Goal: Task Accomplishment & Management: Complete application form

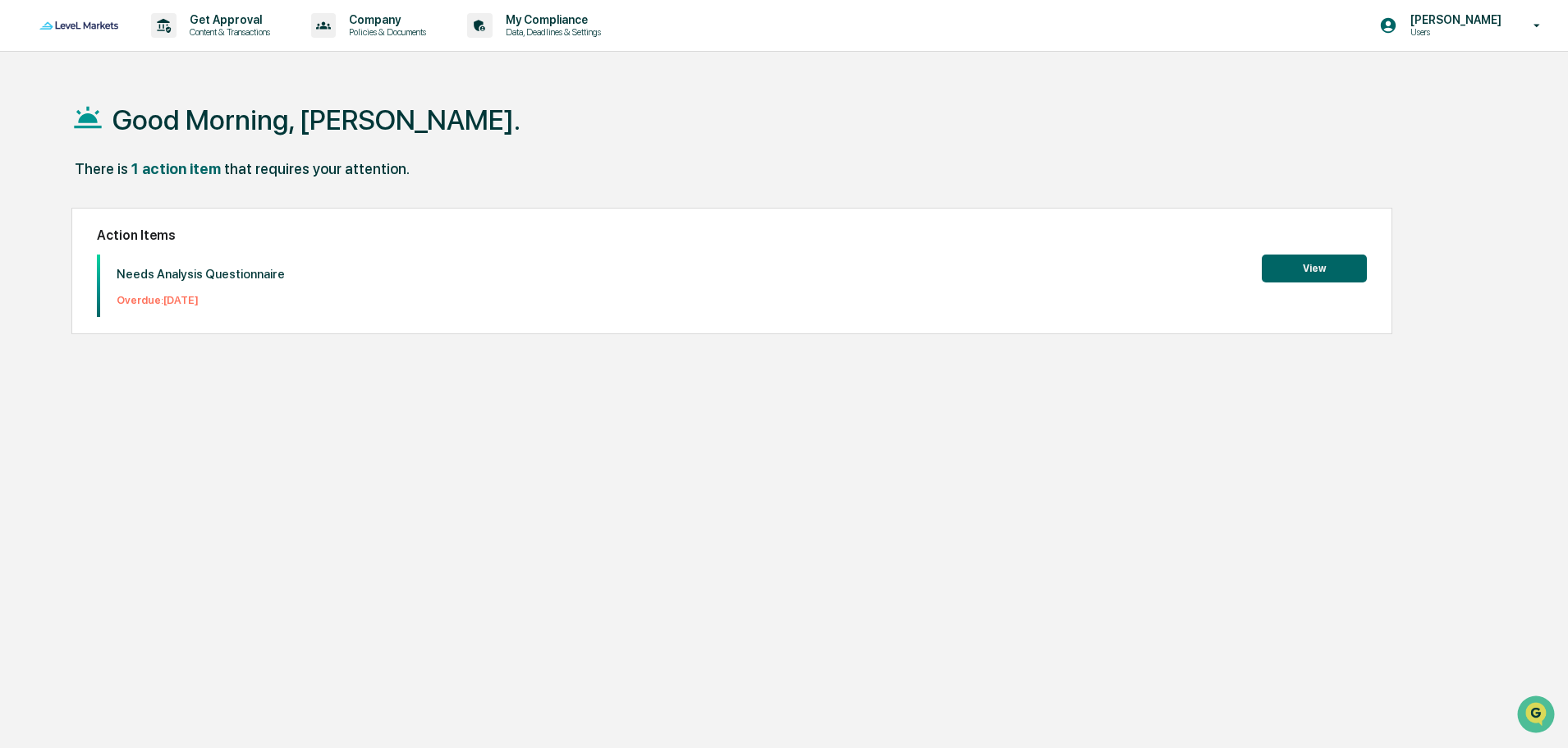
click at [1325, 264] on button "View" at bounding box center [1313, 269] width 105 height 28
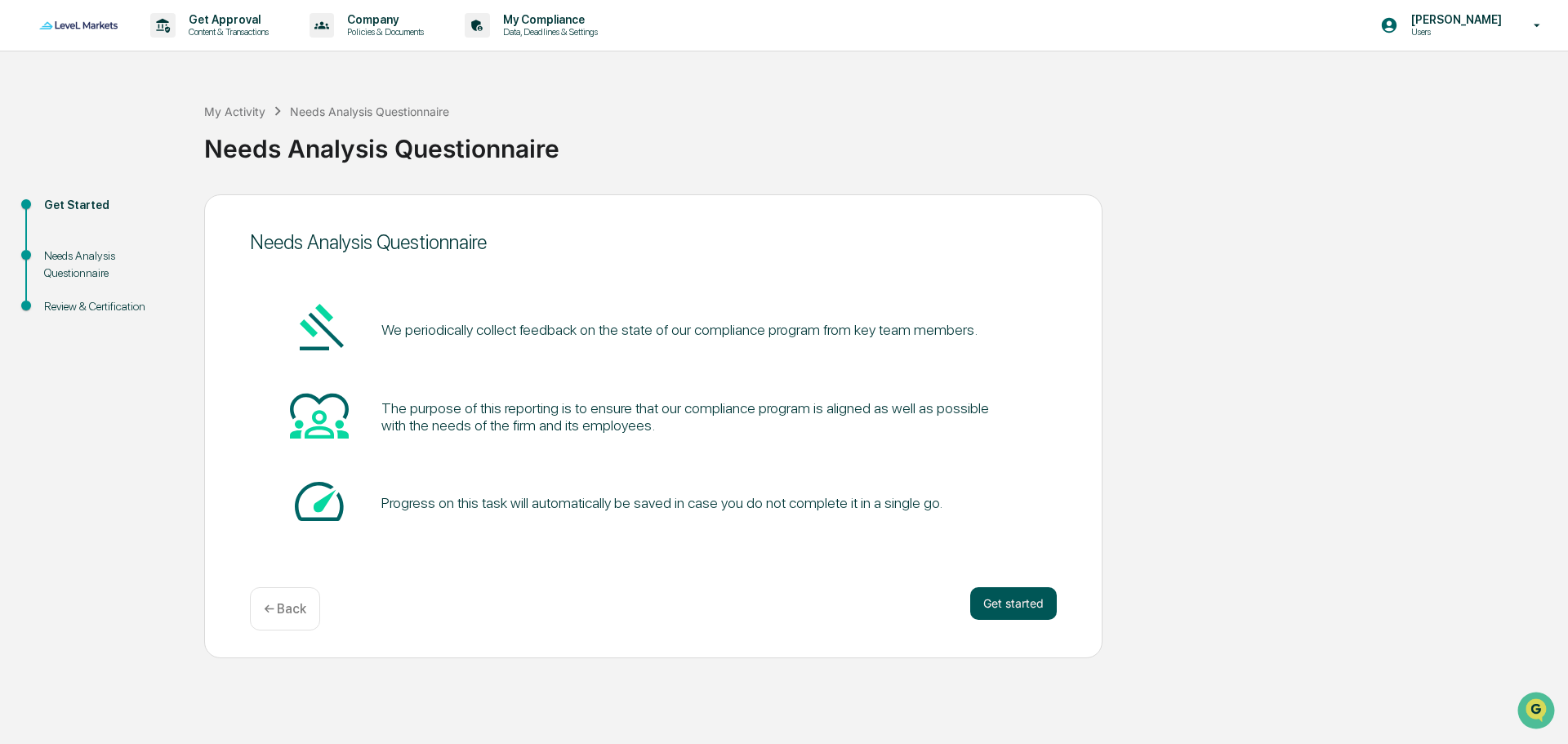
click at [1030, 609] on button "Get started" at bounding box center [1013, 603] width 86 height 33
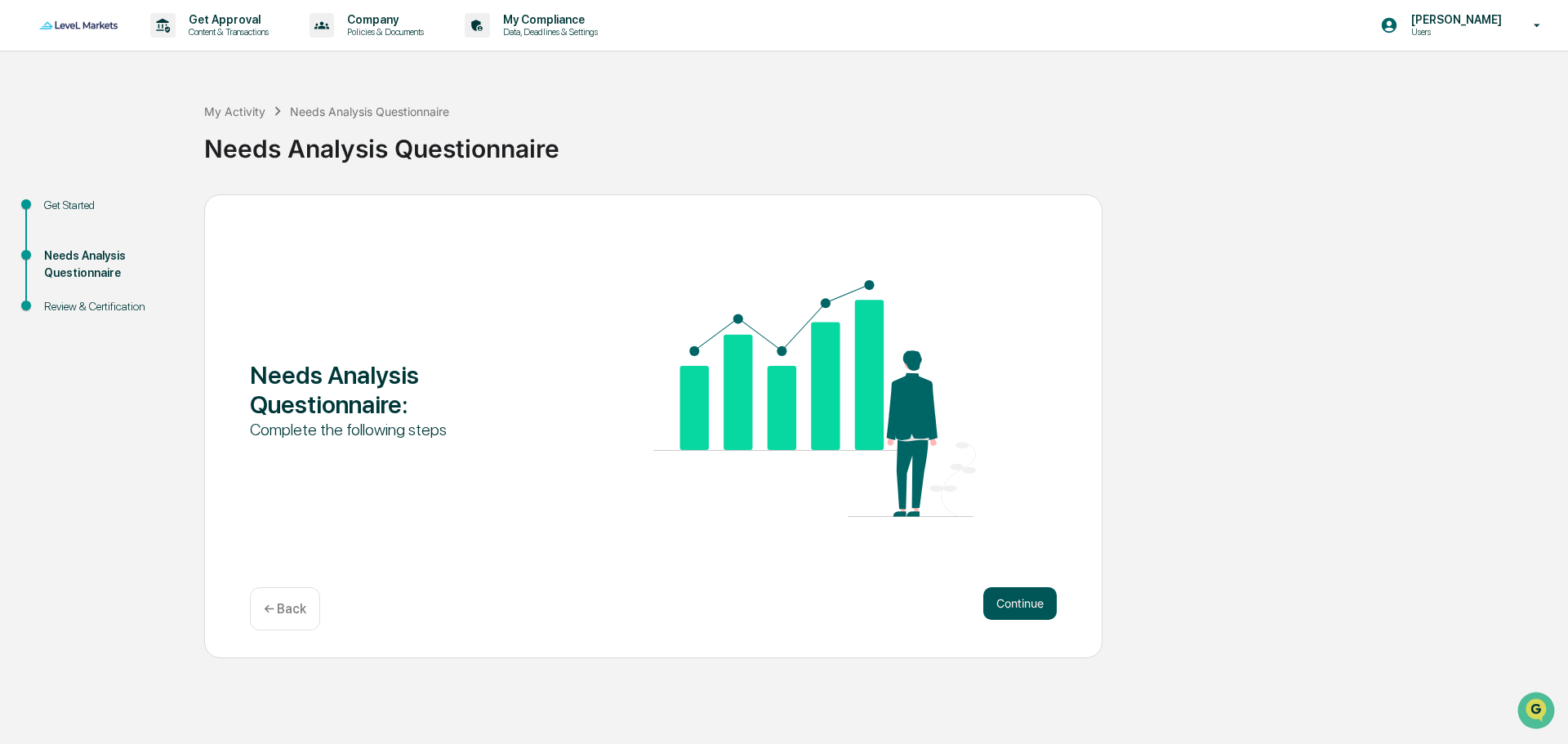
click at [1029, 599] on button "Continue" at bounding box center [1020, 603] width 73 height 33
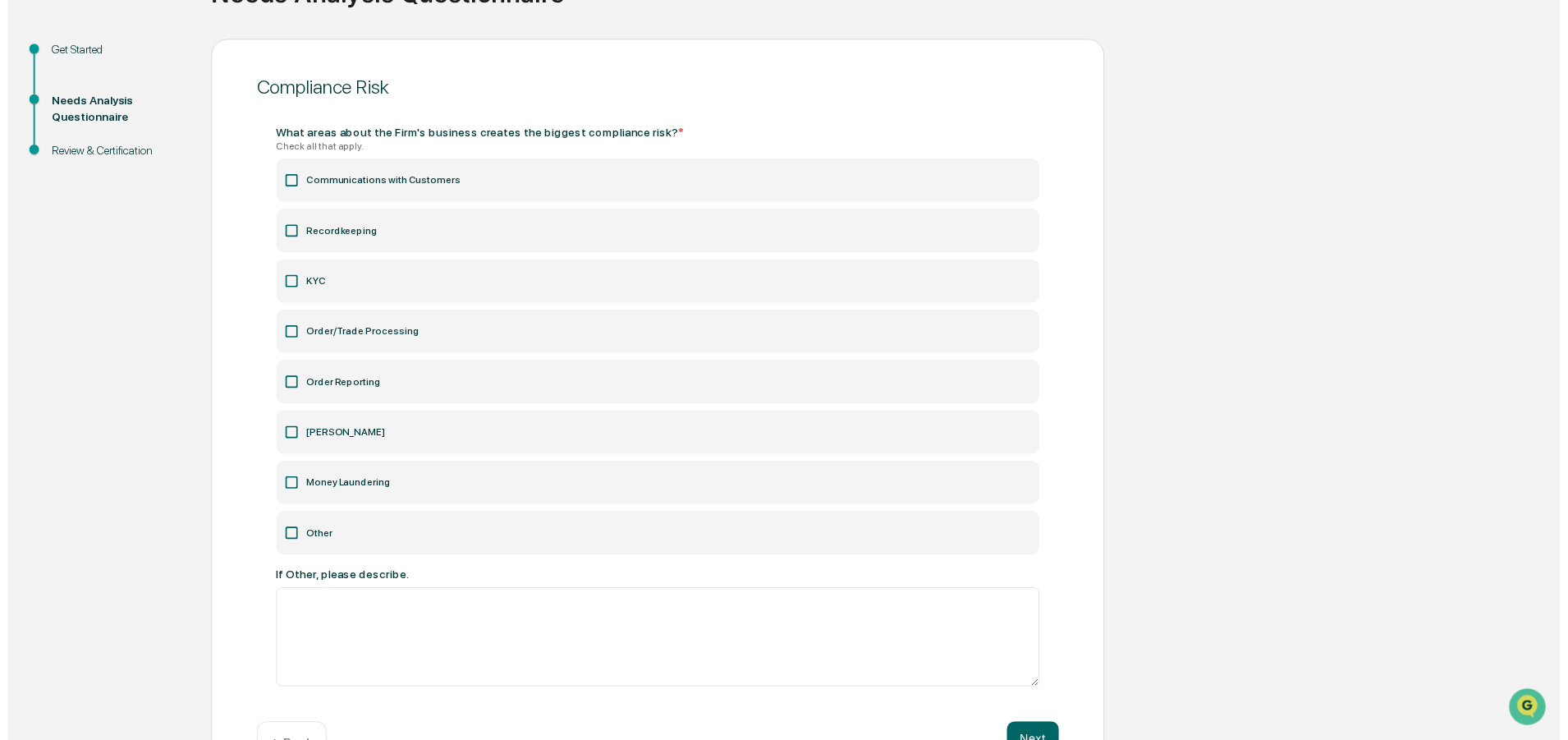
scroll to position [165, 0]
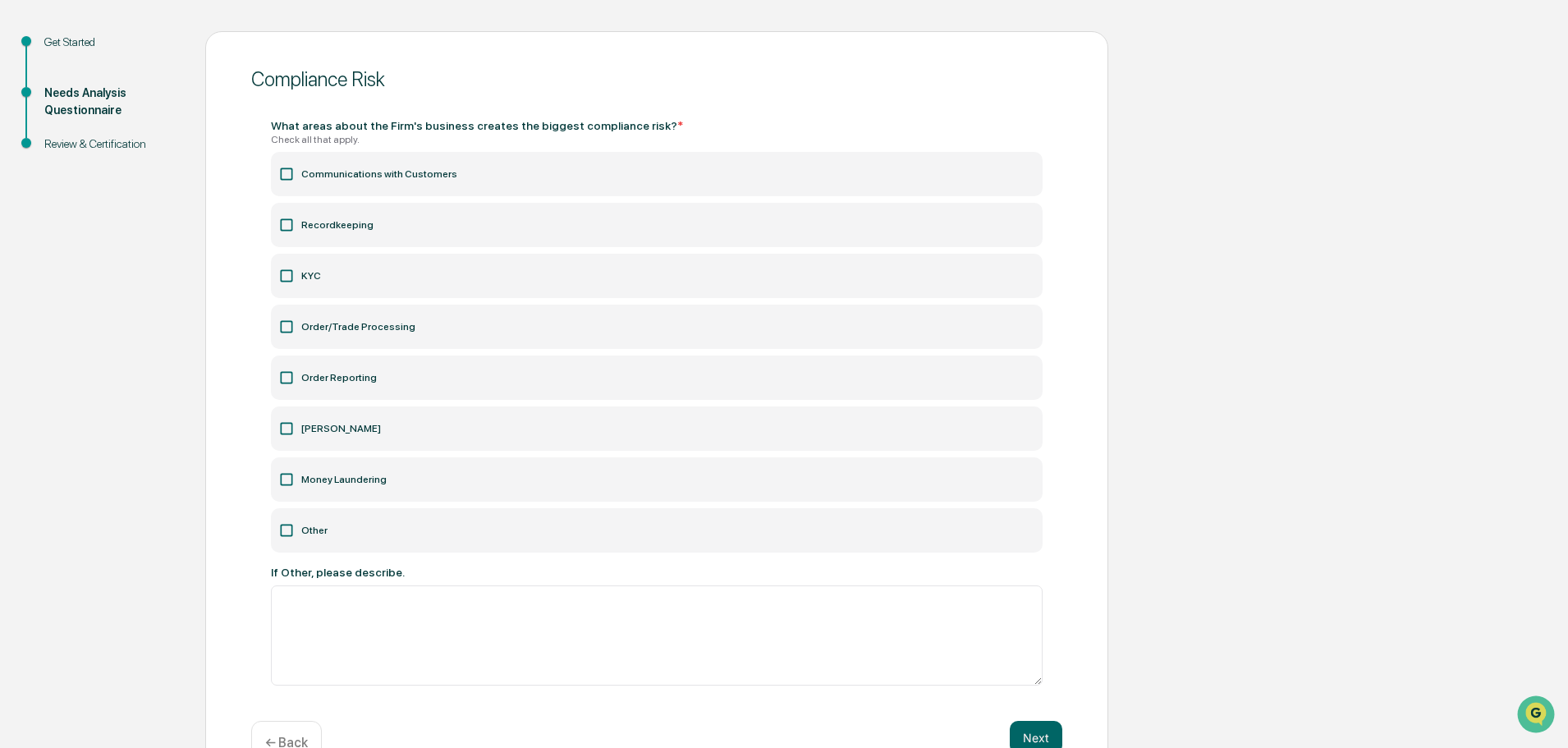
click at [285, 173] on icon at bounding box center [286, 174] width 16 height 16
click at [289, 230] on icon at bounding box center [286, 225] width 16 height 16
click at [1044, 726] on button "Next" at bounding box center [1036, 737] width 53 height 33
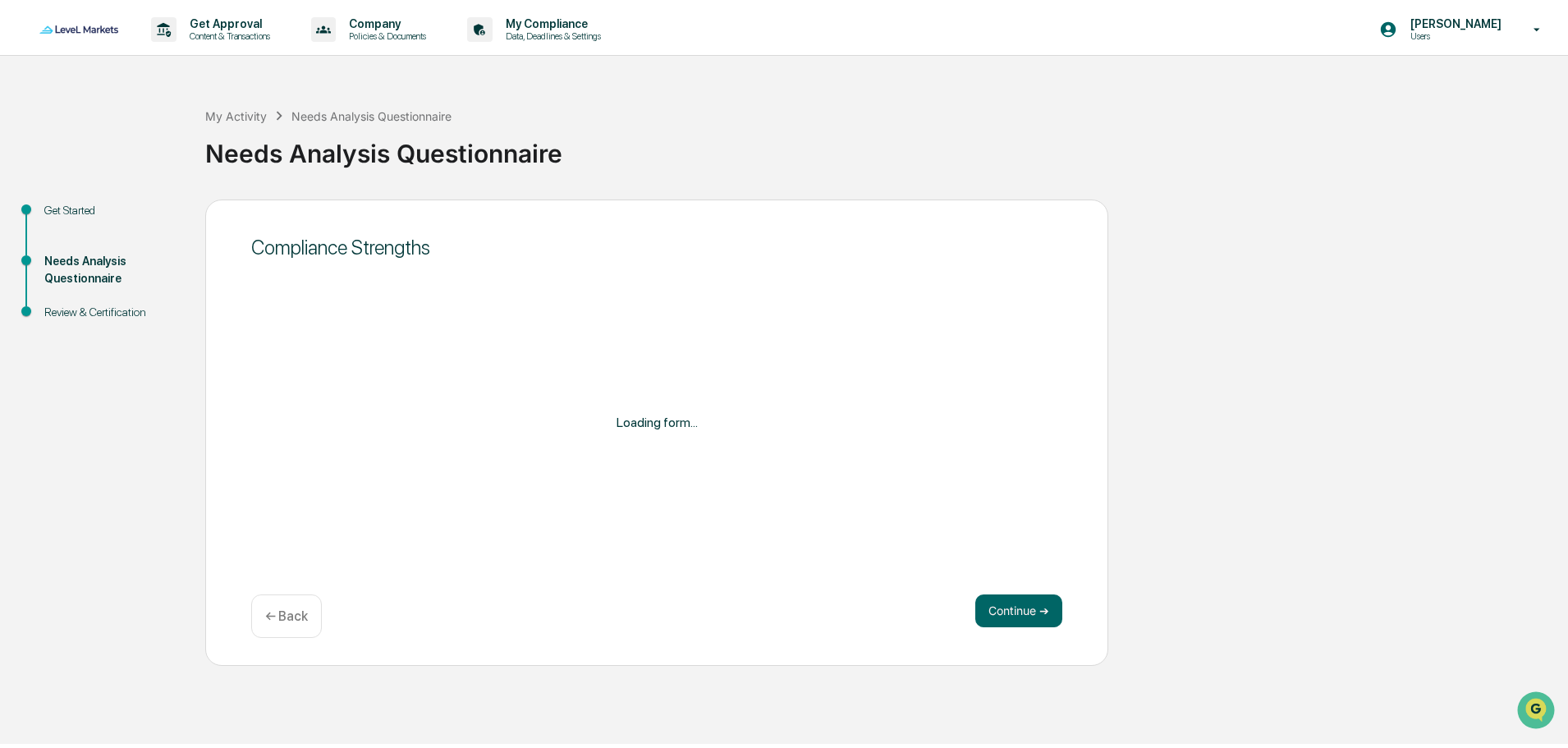
scroll to position [0, 0]
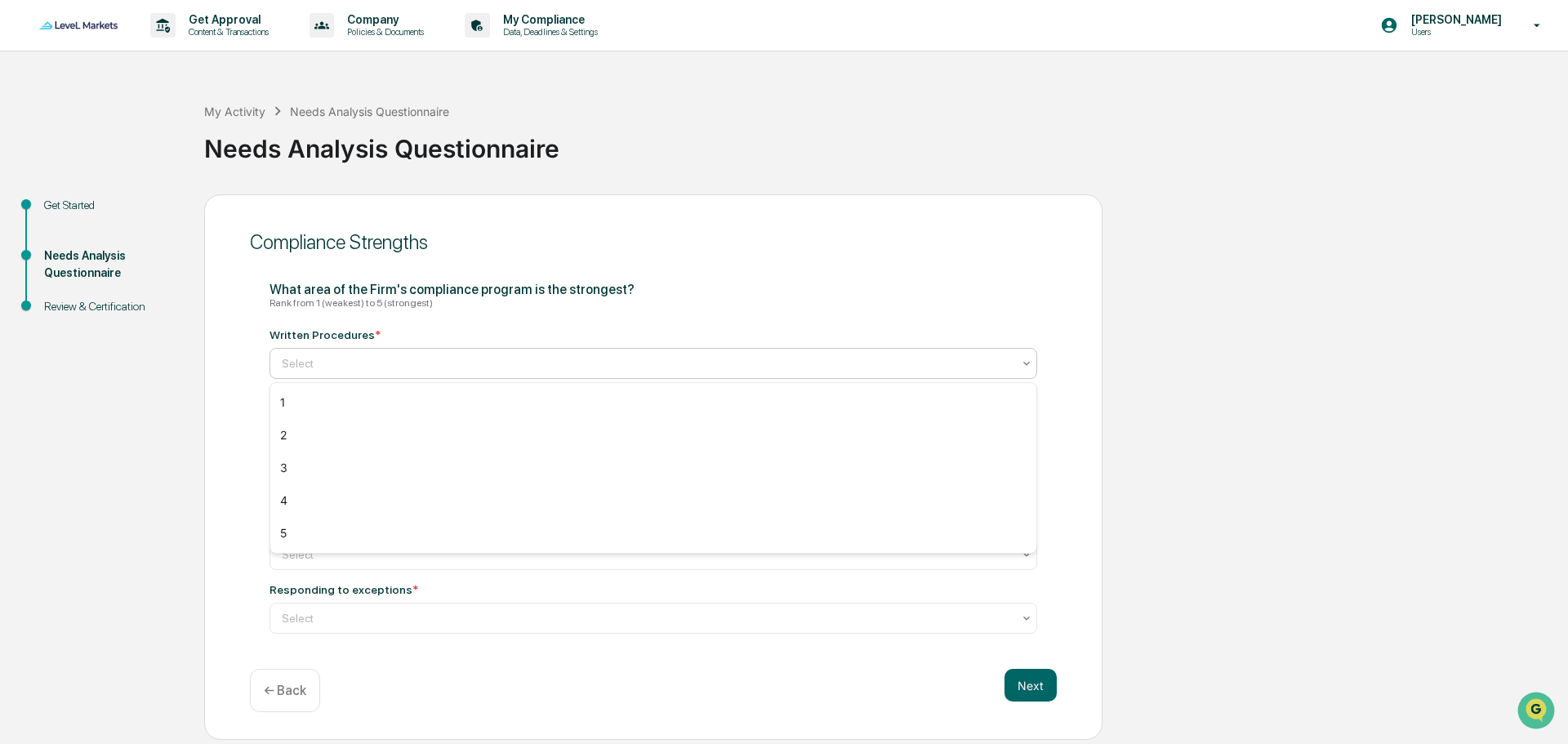
click at [1033, 362] on icon at bounding box center [1026, 363] width 13 height 13
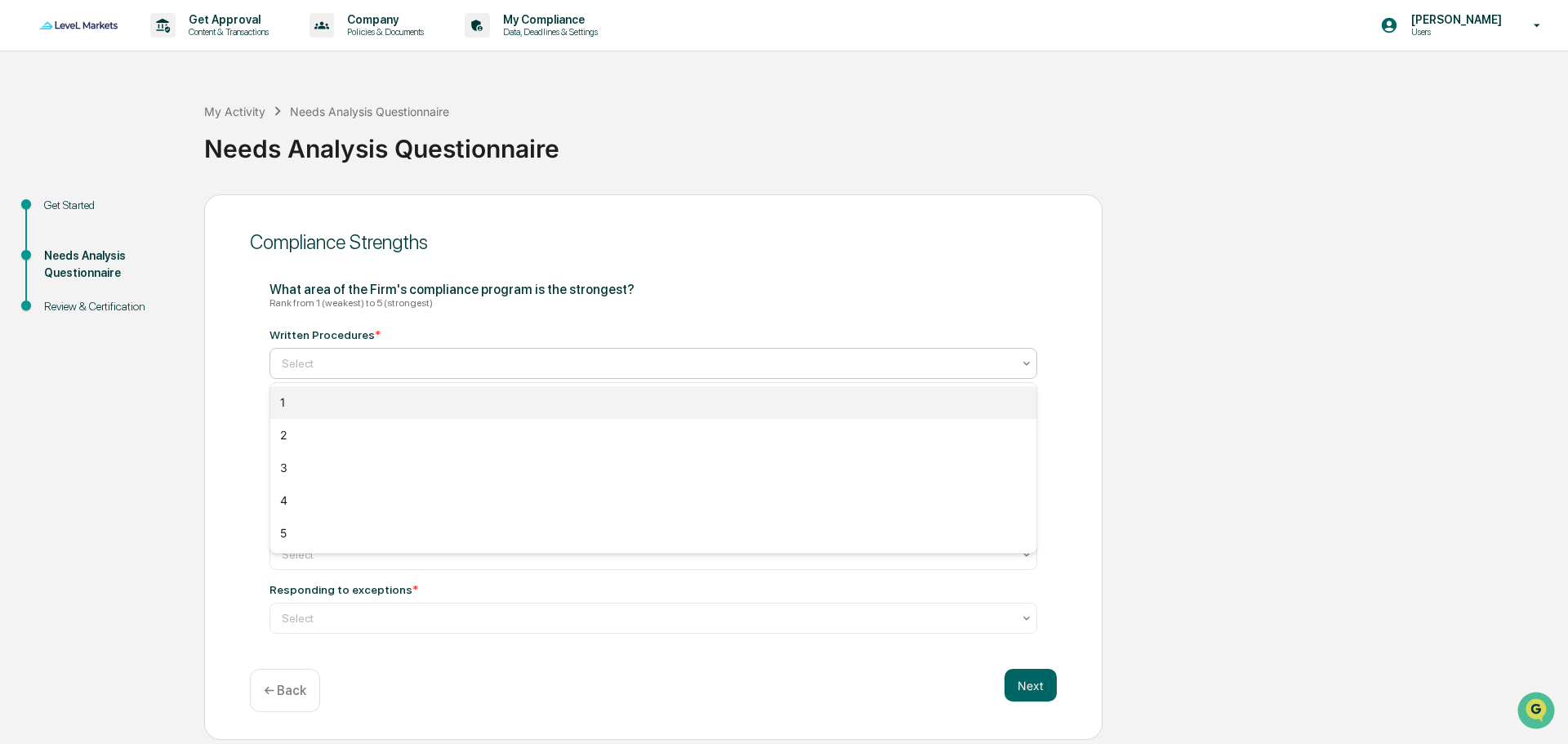
click at [292, 398] on div "1" at bounding box center [653, 402] width 767 height 33
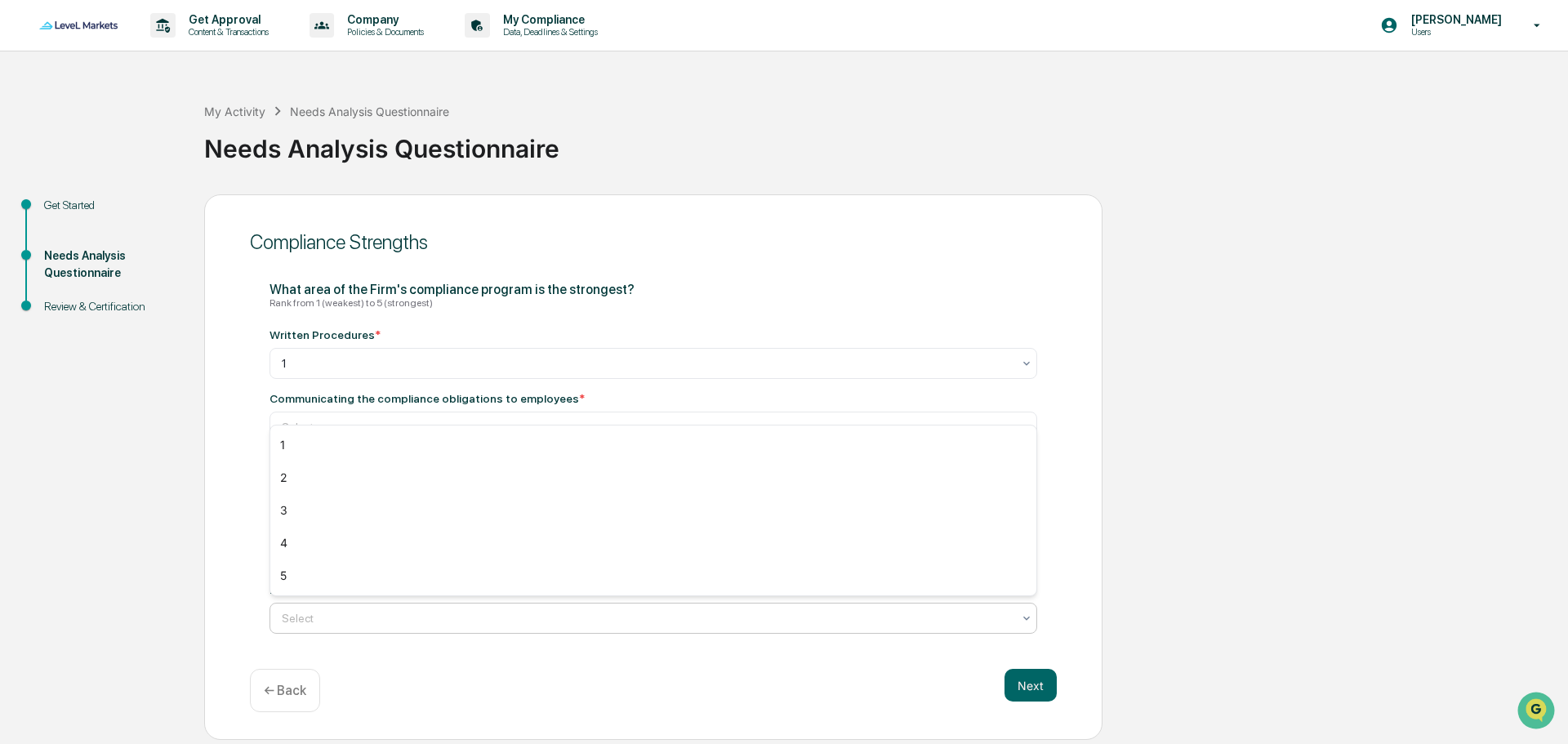
click at [361, 606] on div "Select" at bounding box center [652, 618] width 768 height 31
click at [300, 478] on div "2" at bounding box center [653, 478] width 767 height 33
click at [399, 424] on div at bounding box center [646, 427] width 730 height 16
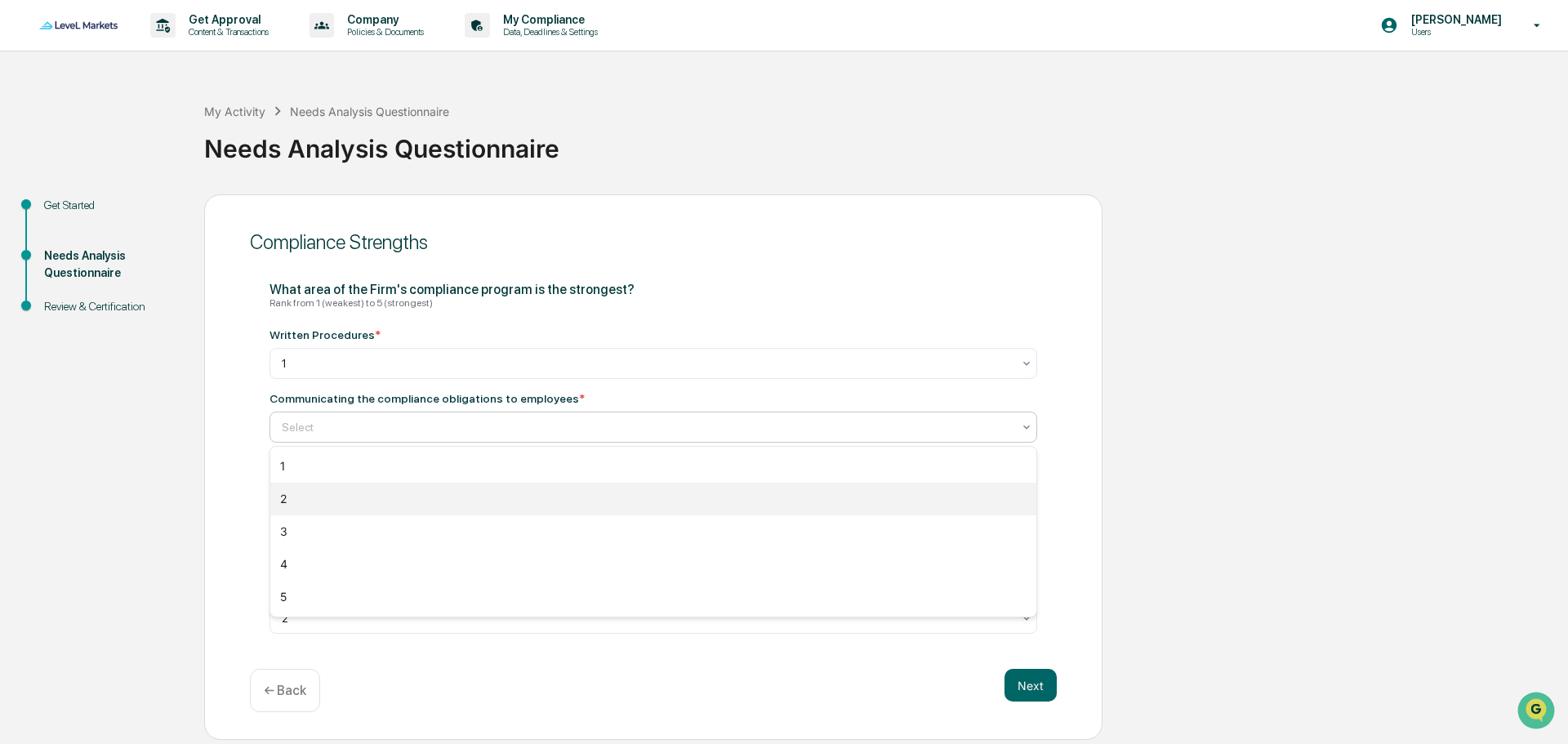
click at [308, 497] on div "2" at bounding box center [653, 499] width 767 height 33
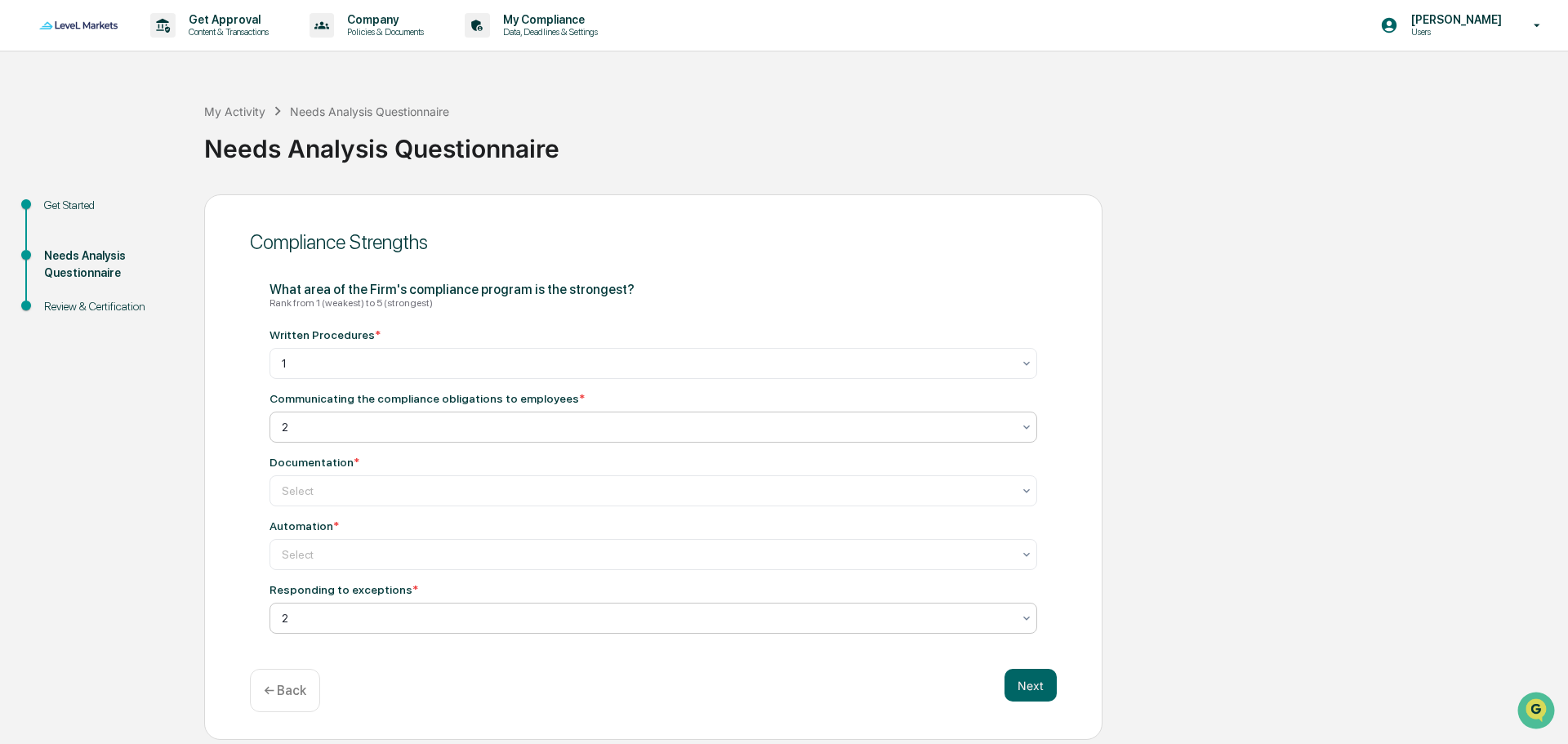
click at [359, 619] on div at bounding box center [646, 619] width 730 height 16
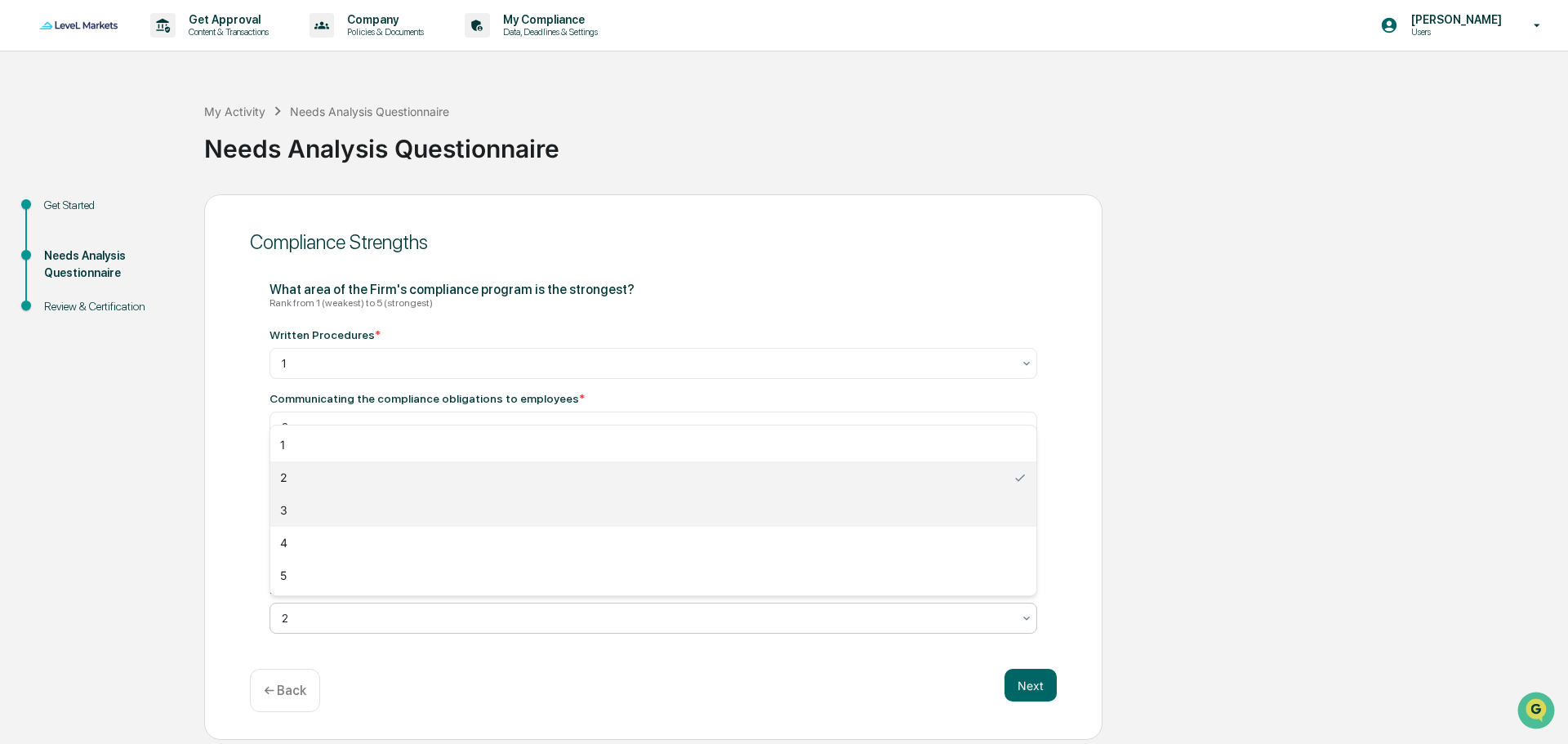
click at [296, 505] on div "3" at bounding box center [653, 511] width 767 height 33
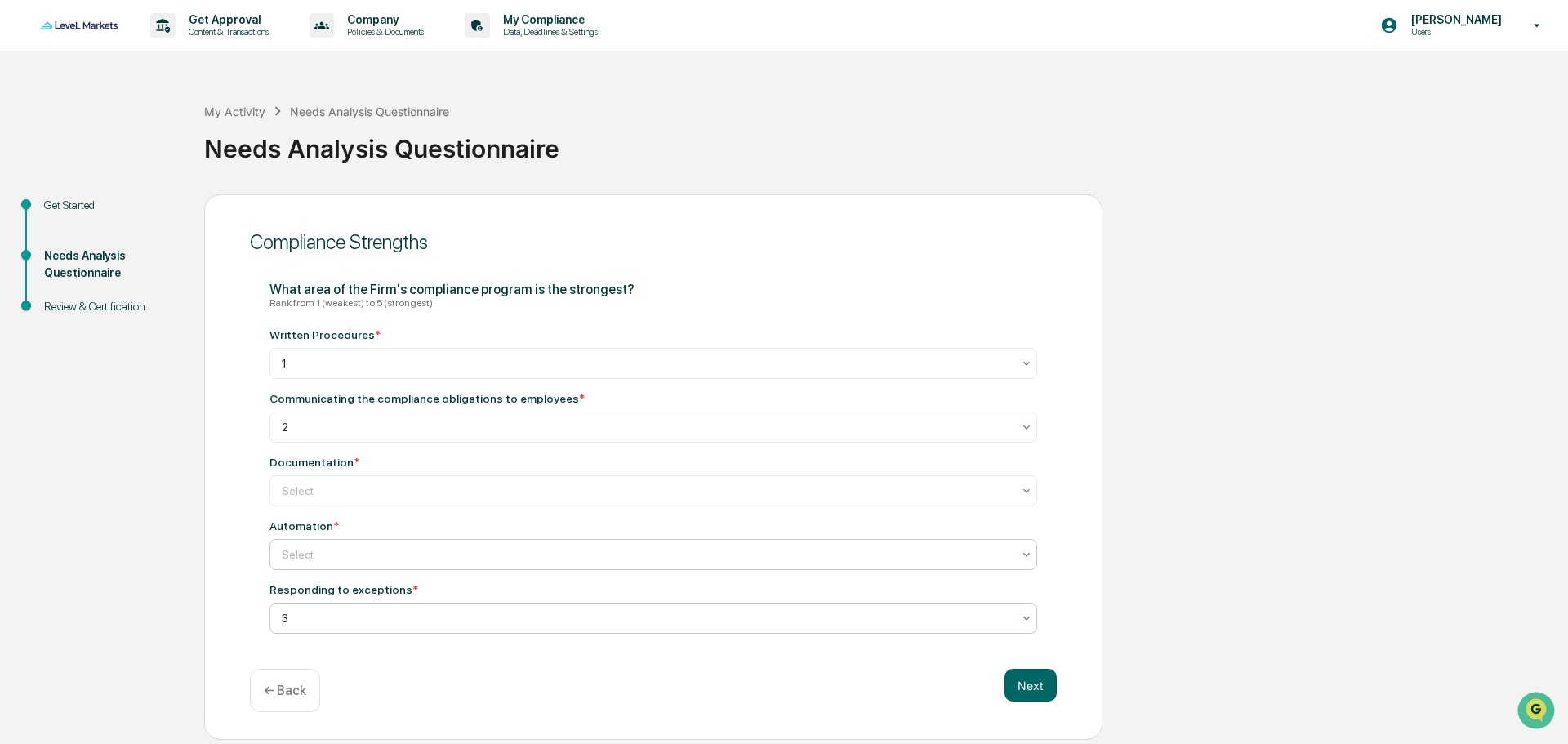
click at [369, 551] on div at bounding box center [646, 554] width 730 height 16
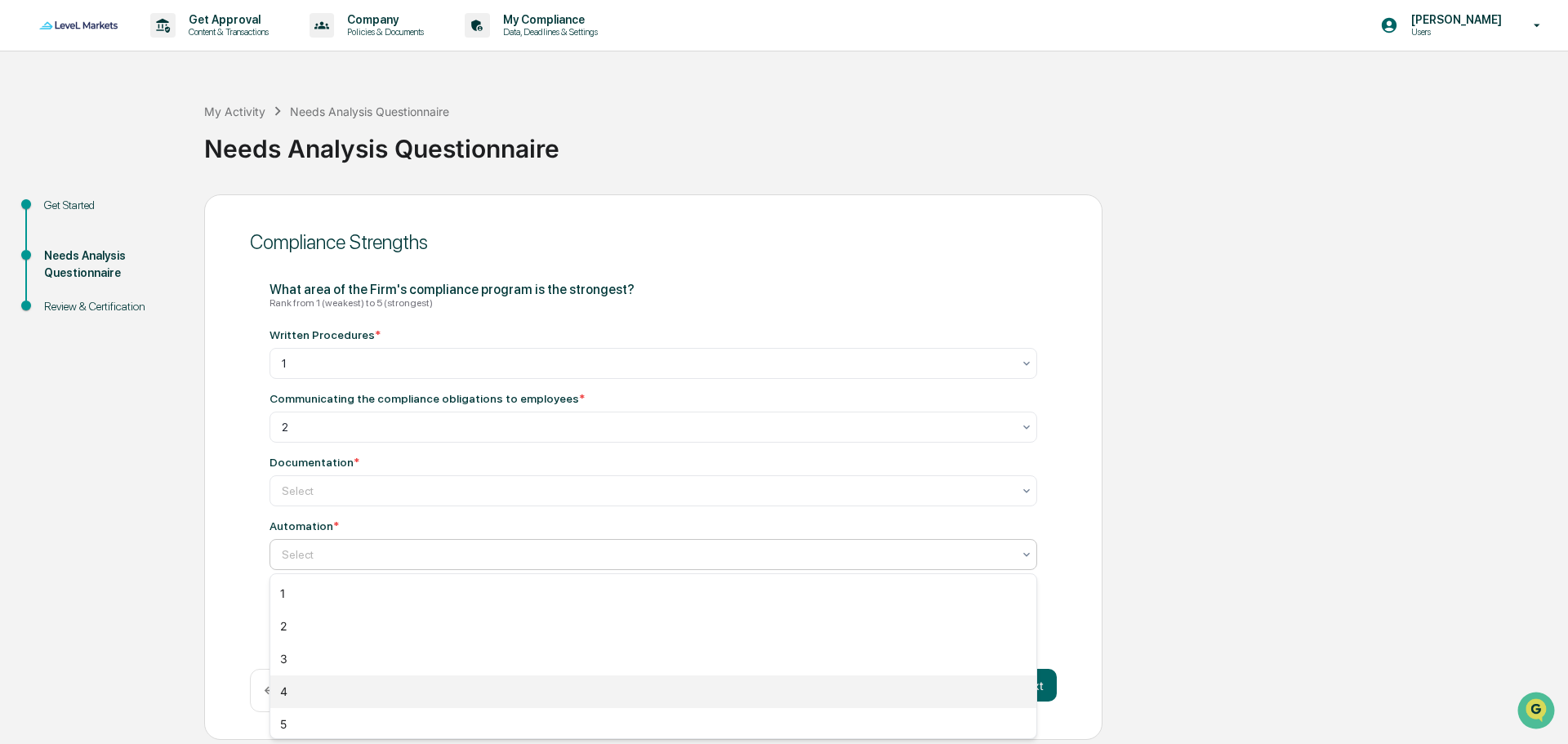
click at [293, 692] on div "4" at bounding box center [653, 691] width 767 height 33
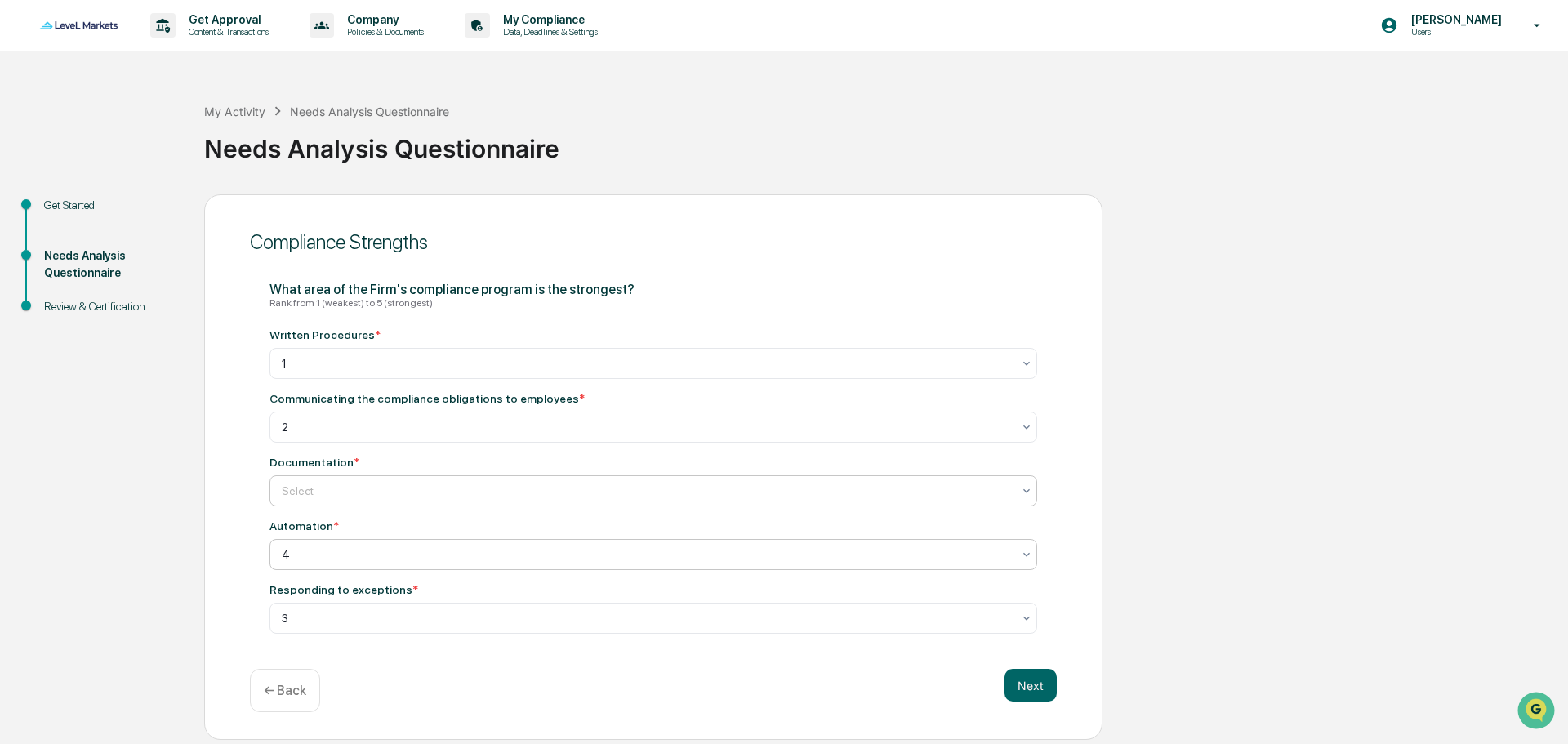
click at [391, 487] on div at bounding box center [646, 491] width 730 height 16
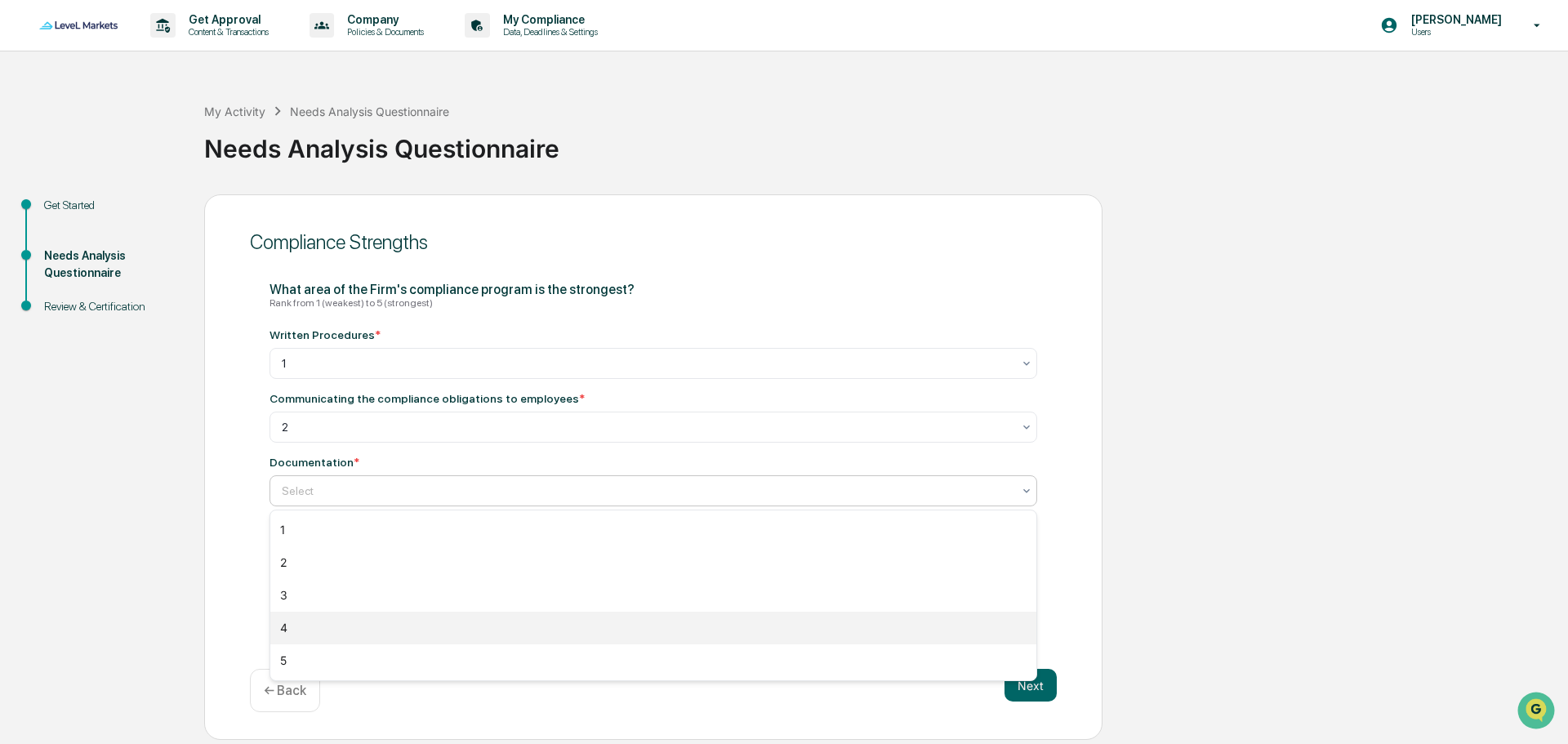
click at [291, 624] on div "4" at bounding box center [653, 628] width 767 height 33
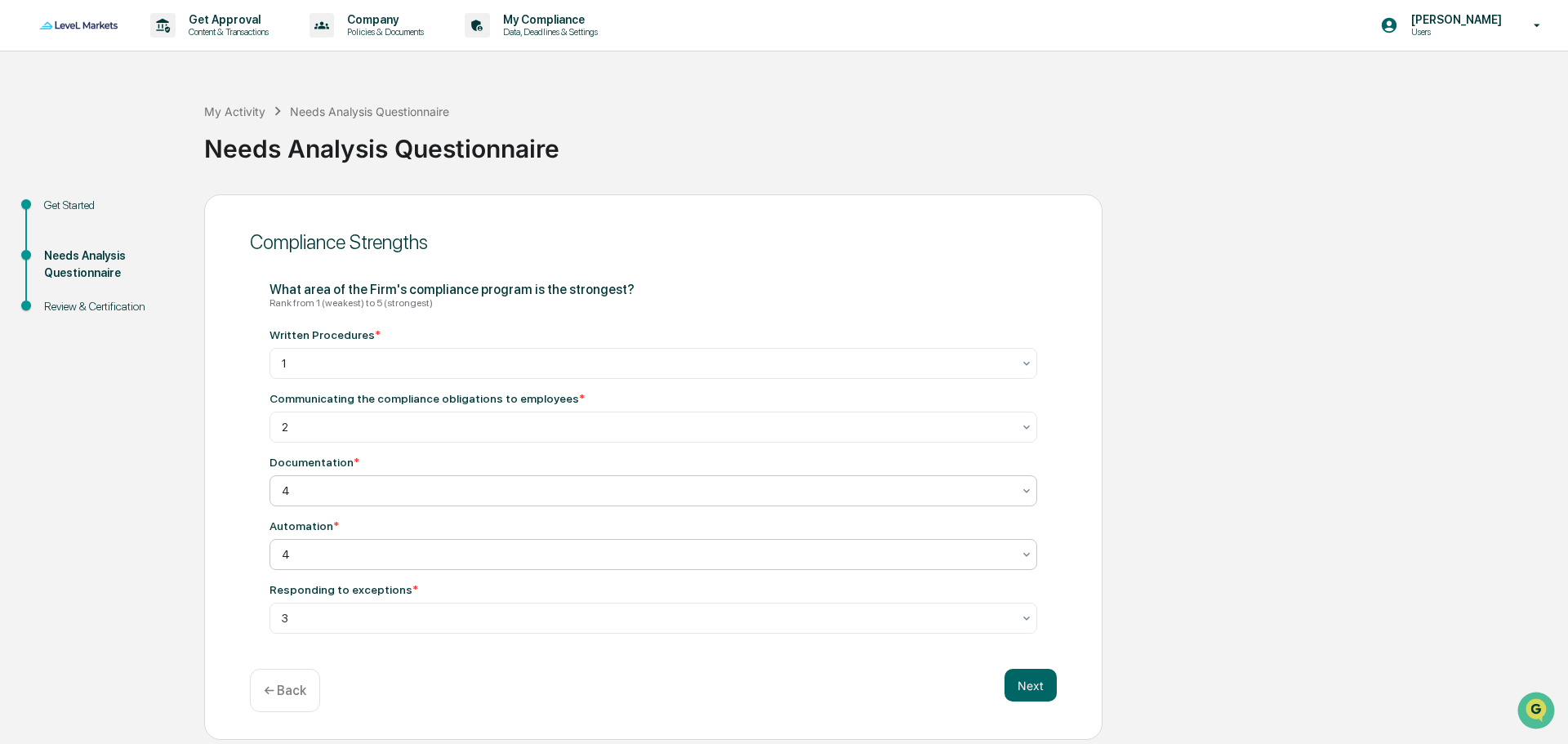
click at [337, 557] on div at bounding box center [646, 554] width 730 height 16
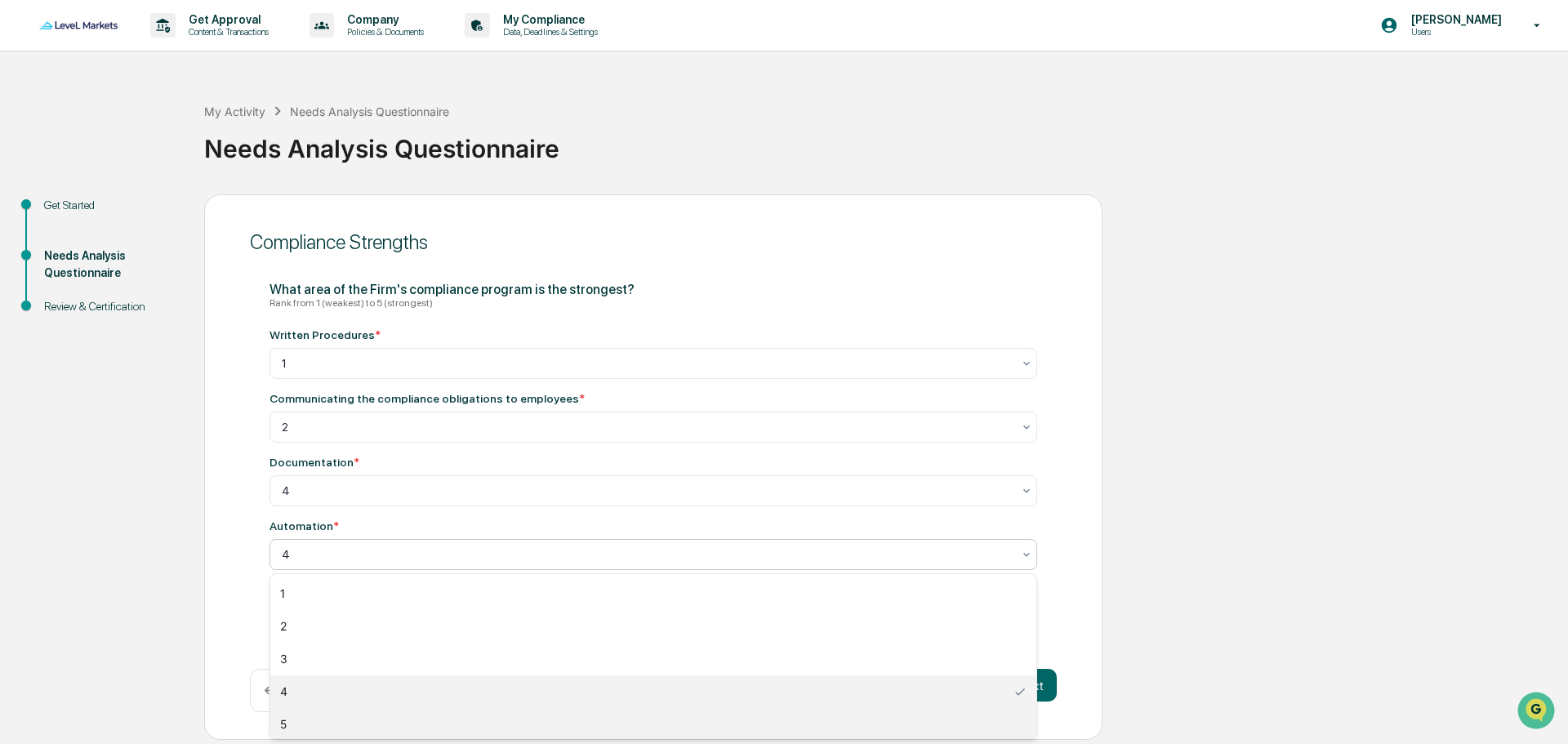
click at [287, 724] on div "5" at bounding box center [653, 724] width 767 height 33
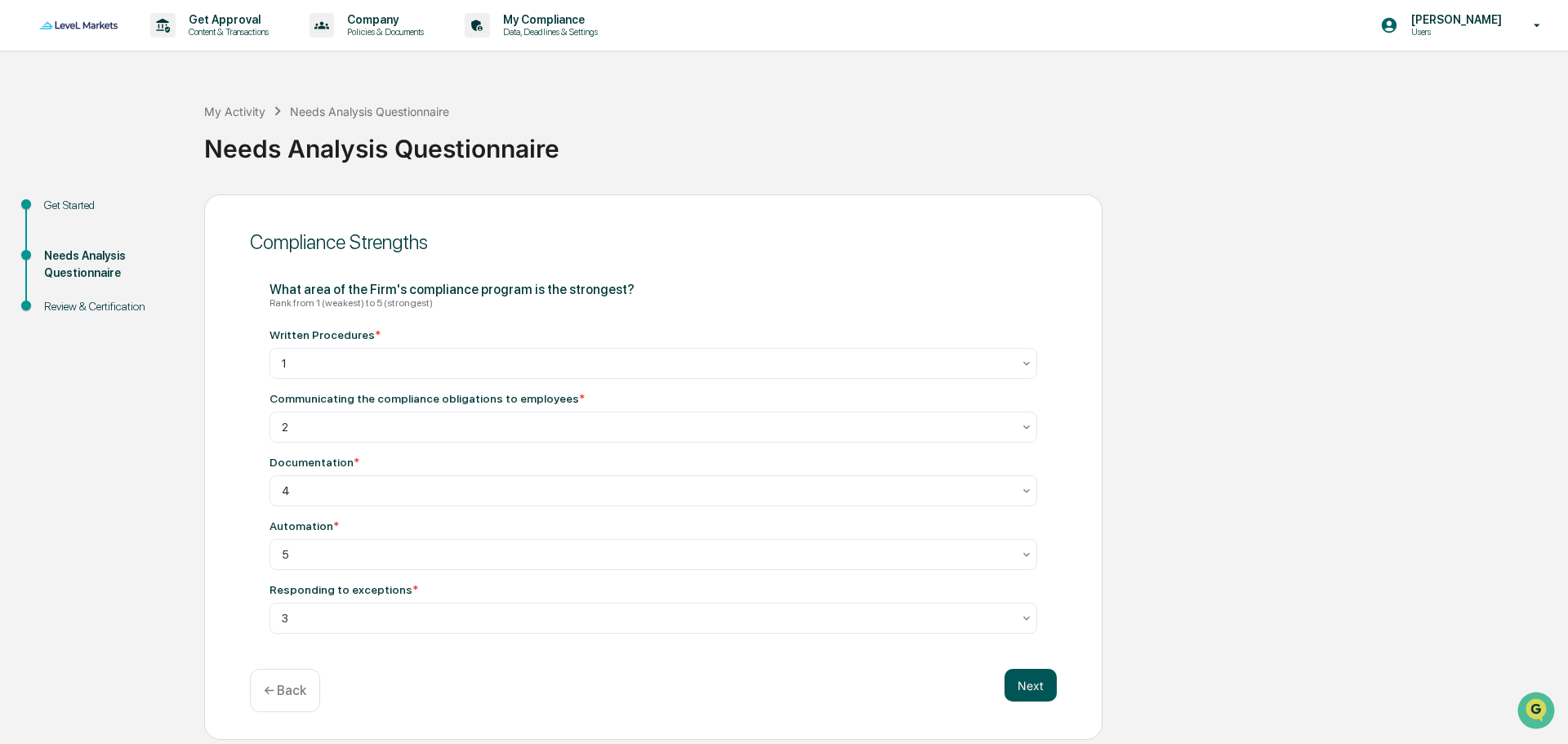
click at [1038, 684] on button "Next" at bounding box center [1031, 685] width 53 height 33
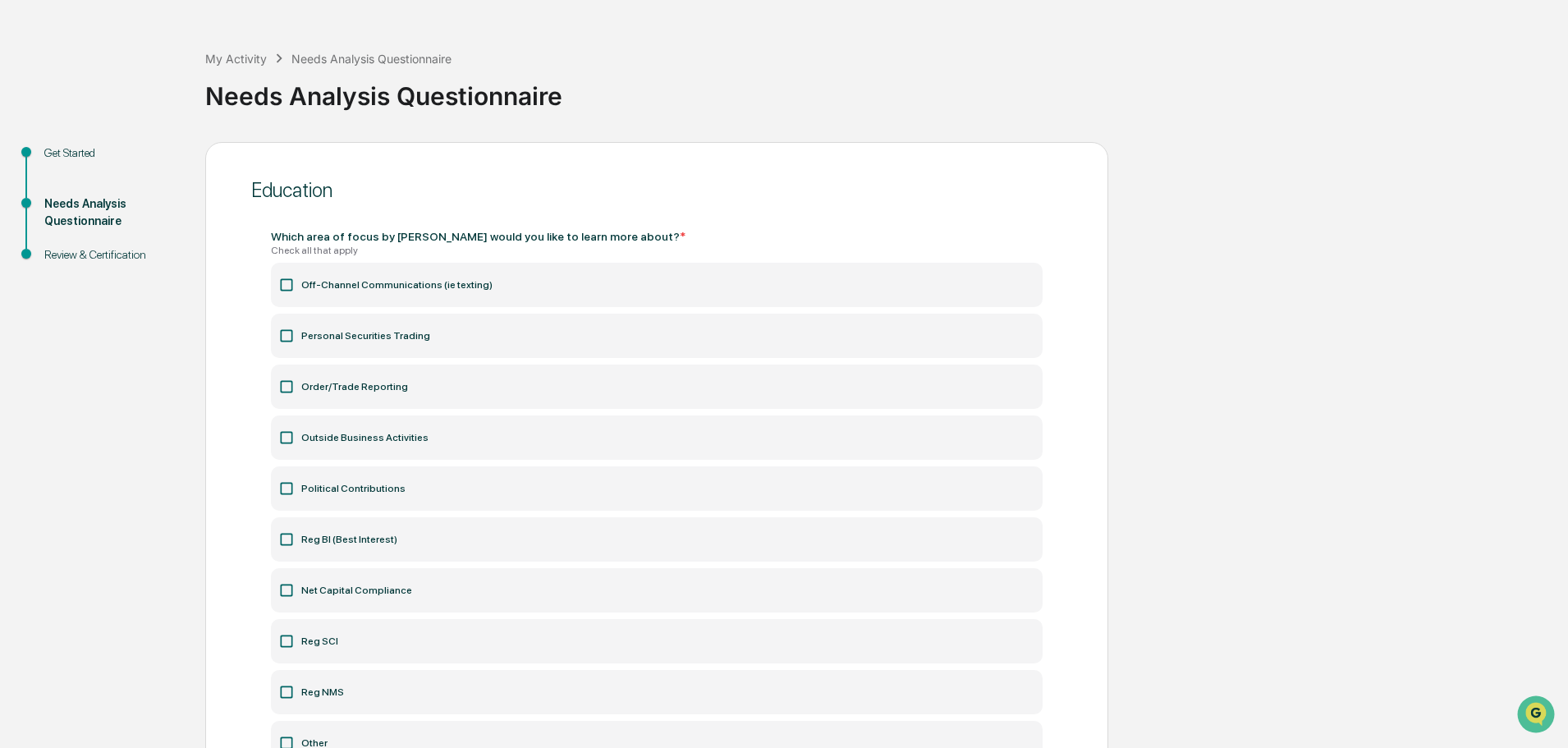
scroll to position [165, 0]
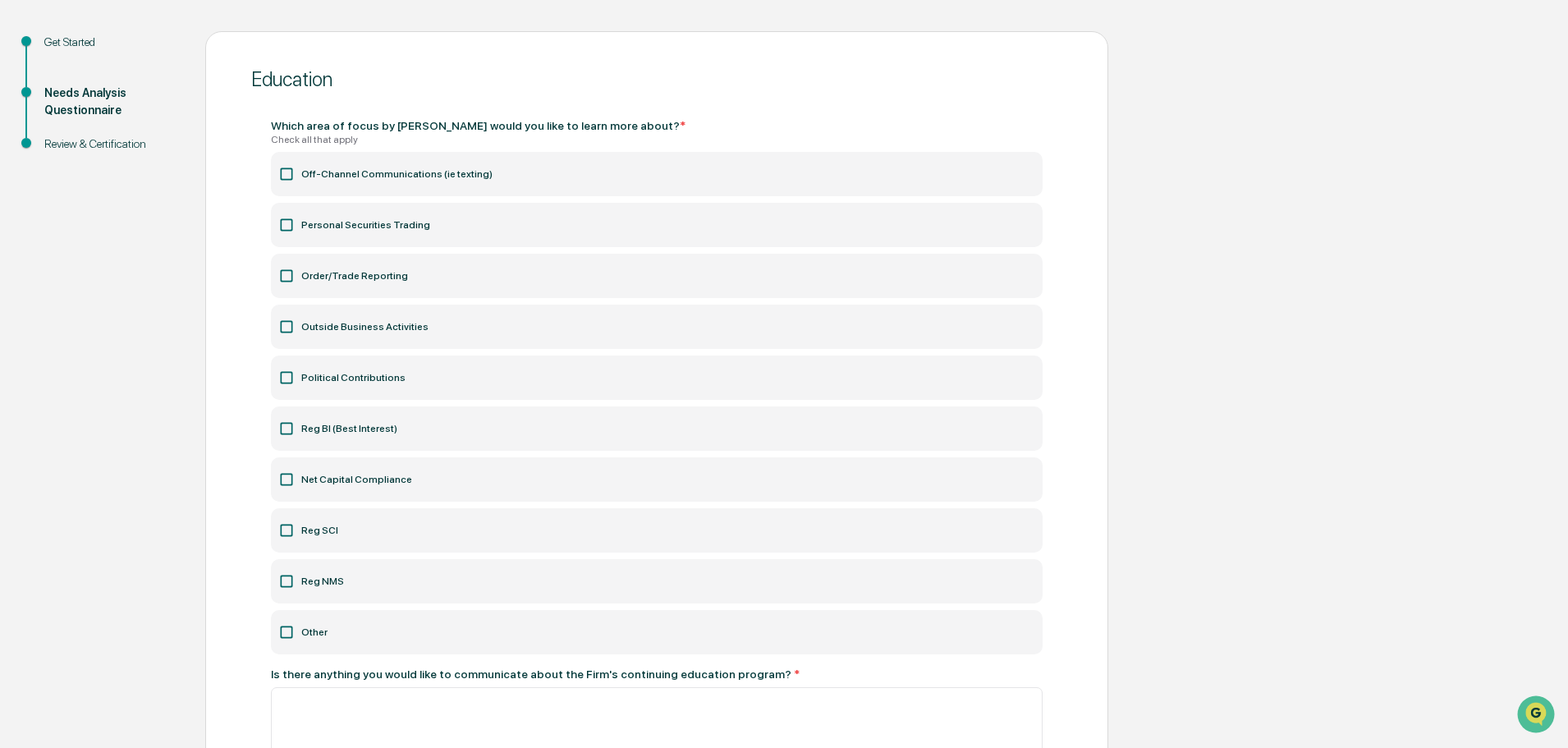
click at [284, 325] on icon at bounding box center [286, 327] width 16 height 16
click at [287, 225] on icon at bounding box center [286, 225] width 16 height 16
click at [286, 535] on icon at bounding box center [286, 530] width 16 height 16
click at [285, 581] on icon at bounding box center [286, 581] width 16 height 16
click at [289, 169] on icon at bounding box center [286, 174] width 12 height 12
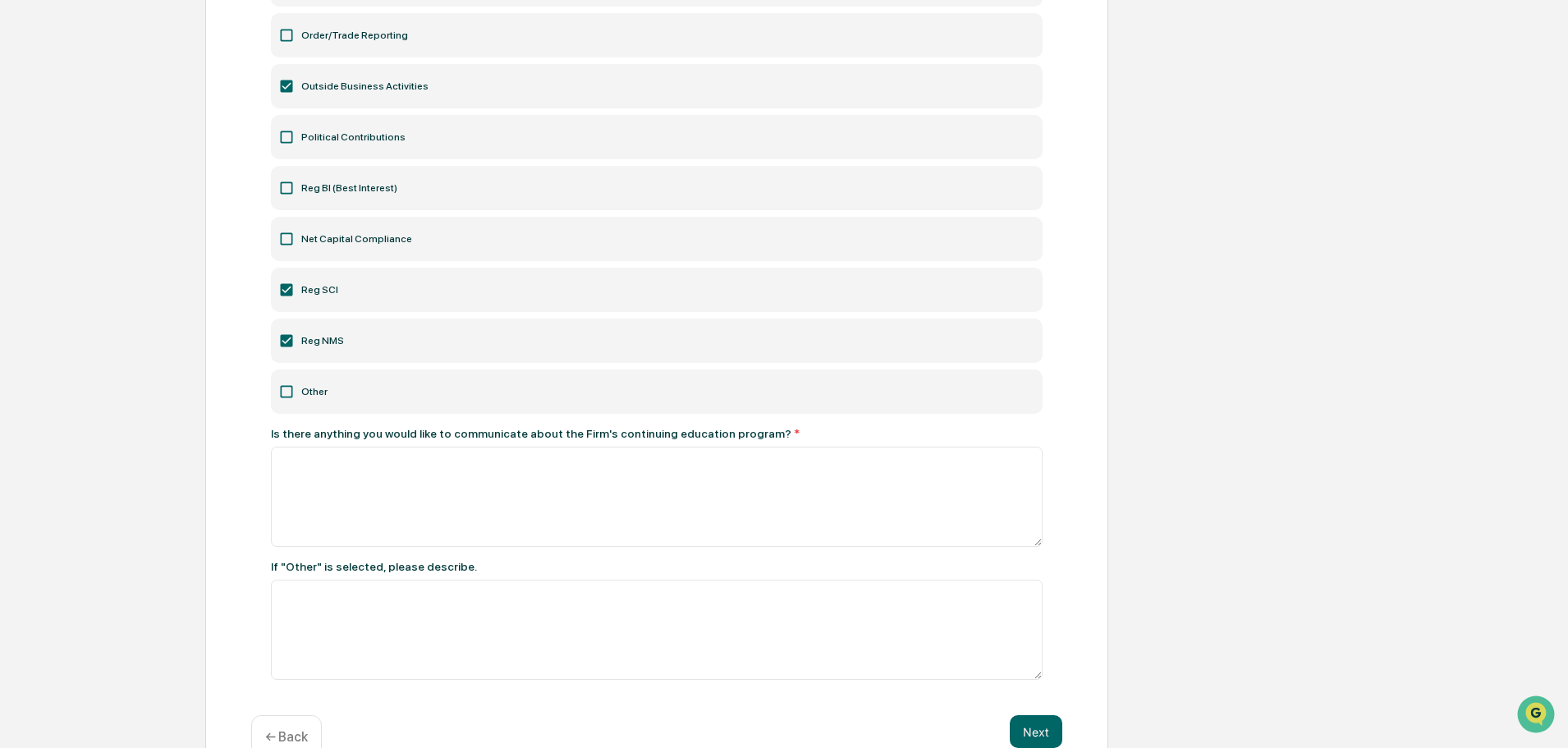
scroll to position [410, 0]
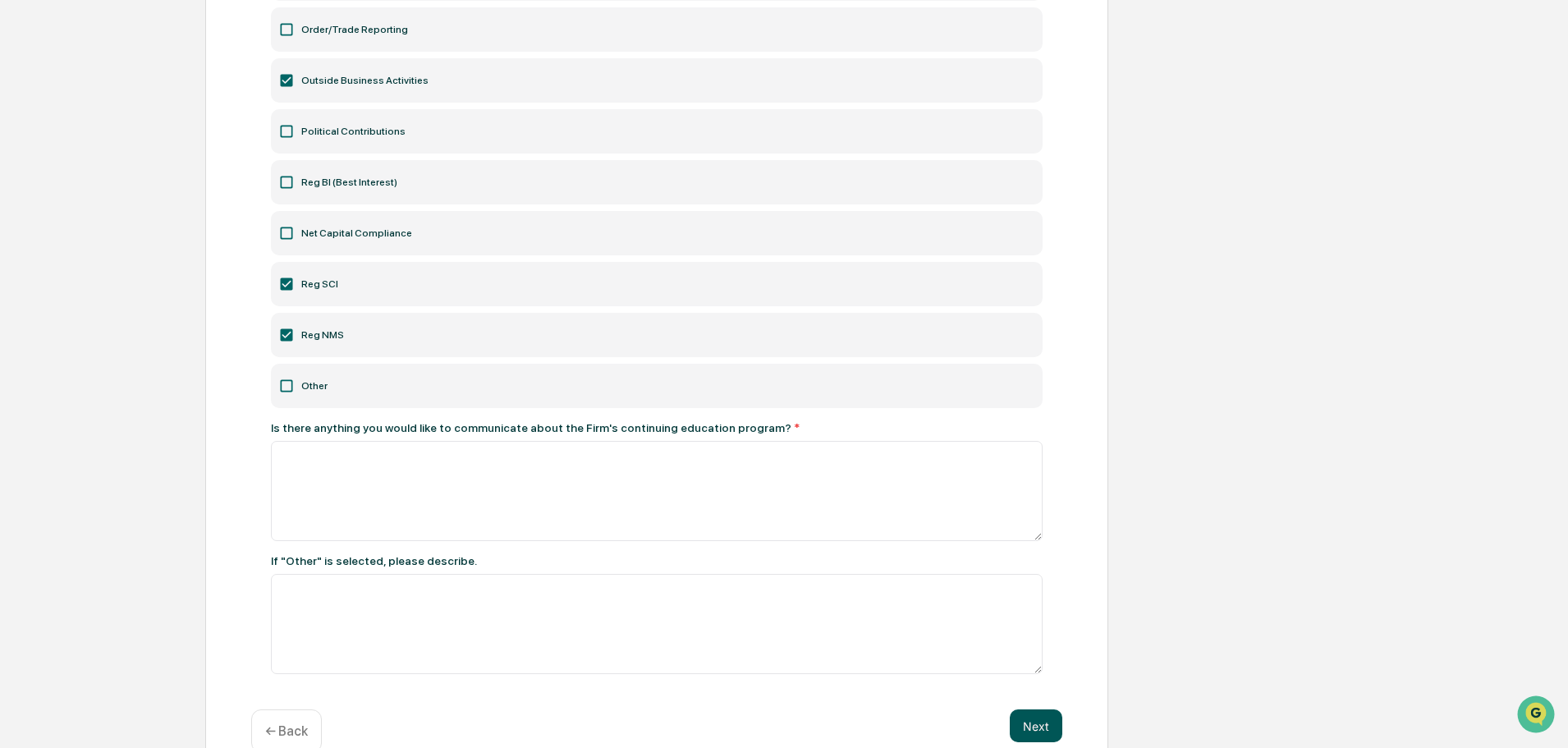
click at [1033, 725] on button "Next" at bounding box center [1036, 726] width 53 height 33
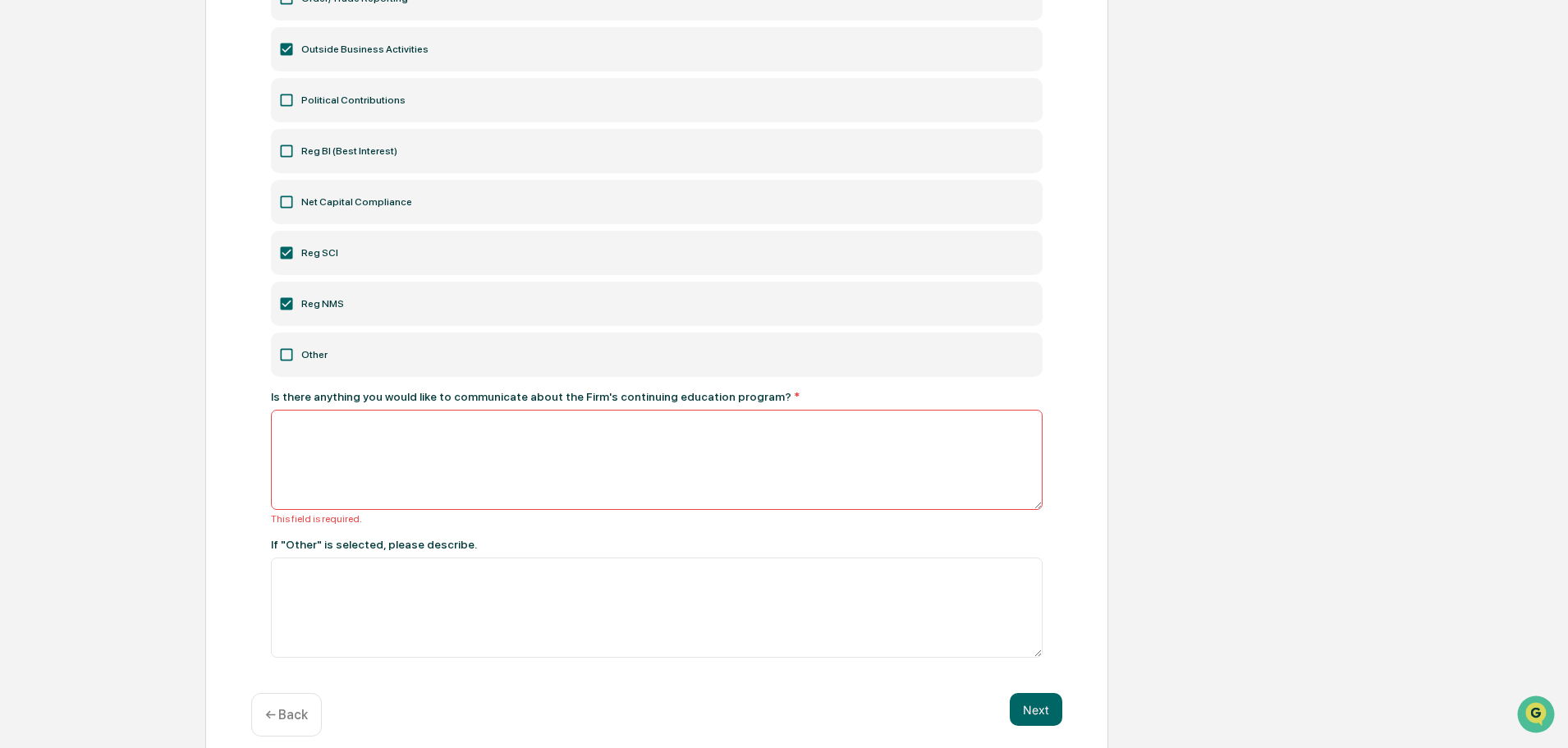
scroll to position [458, 0]
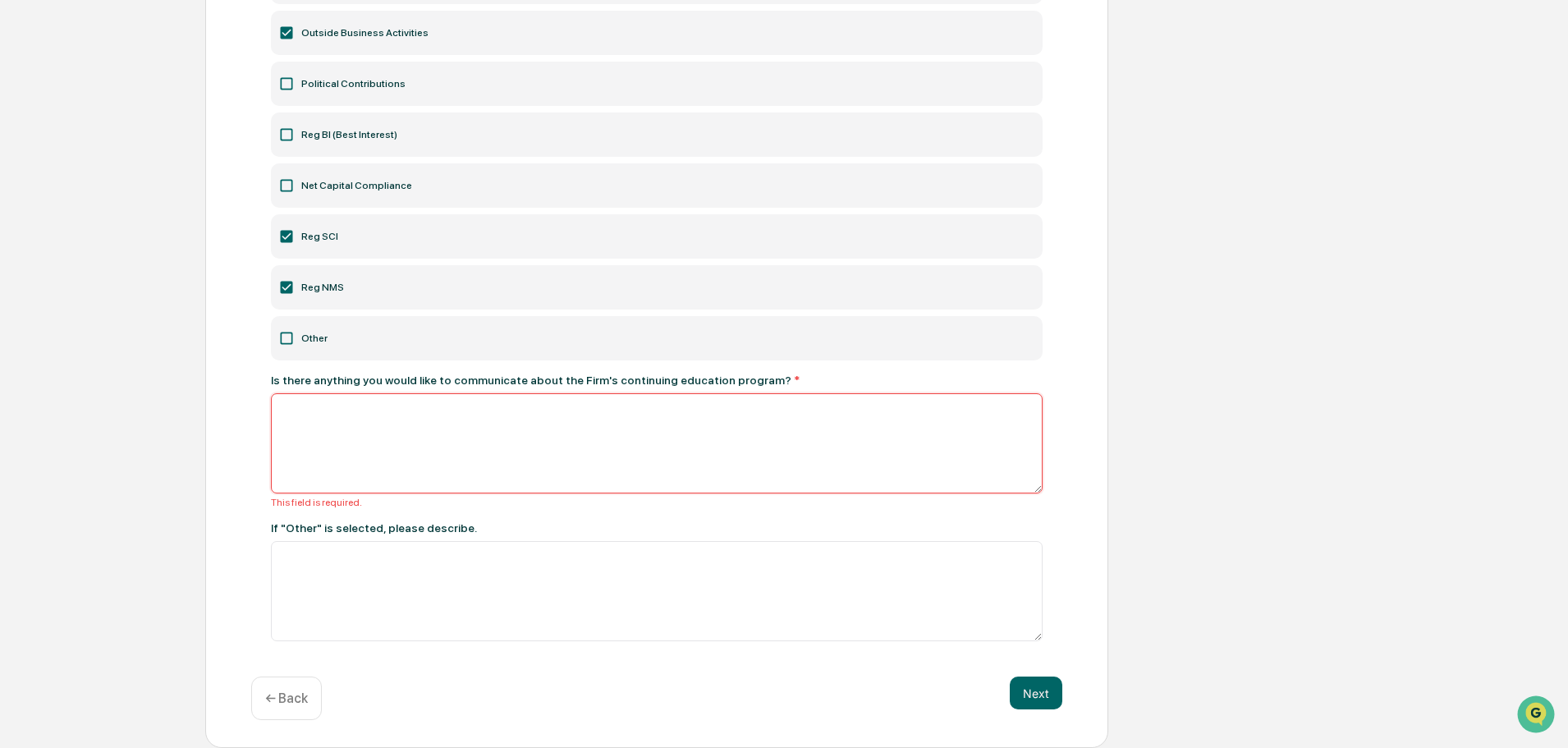
click at [321, 414] on textarea at bounding box center [656, 443] width 772 height 100
type textarea "**********"
click at [1047, 691] on button "Next" at bounding box center [1036, 693] width 53 height 33
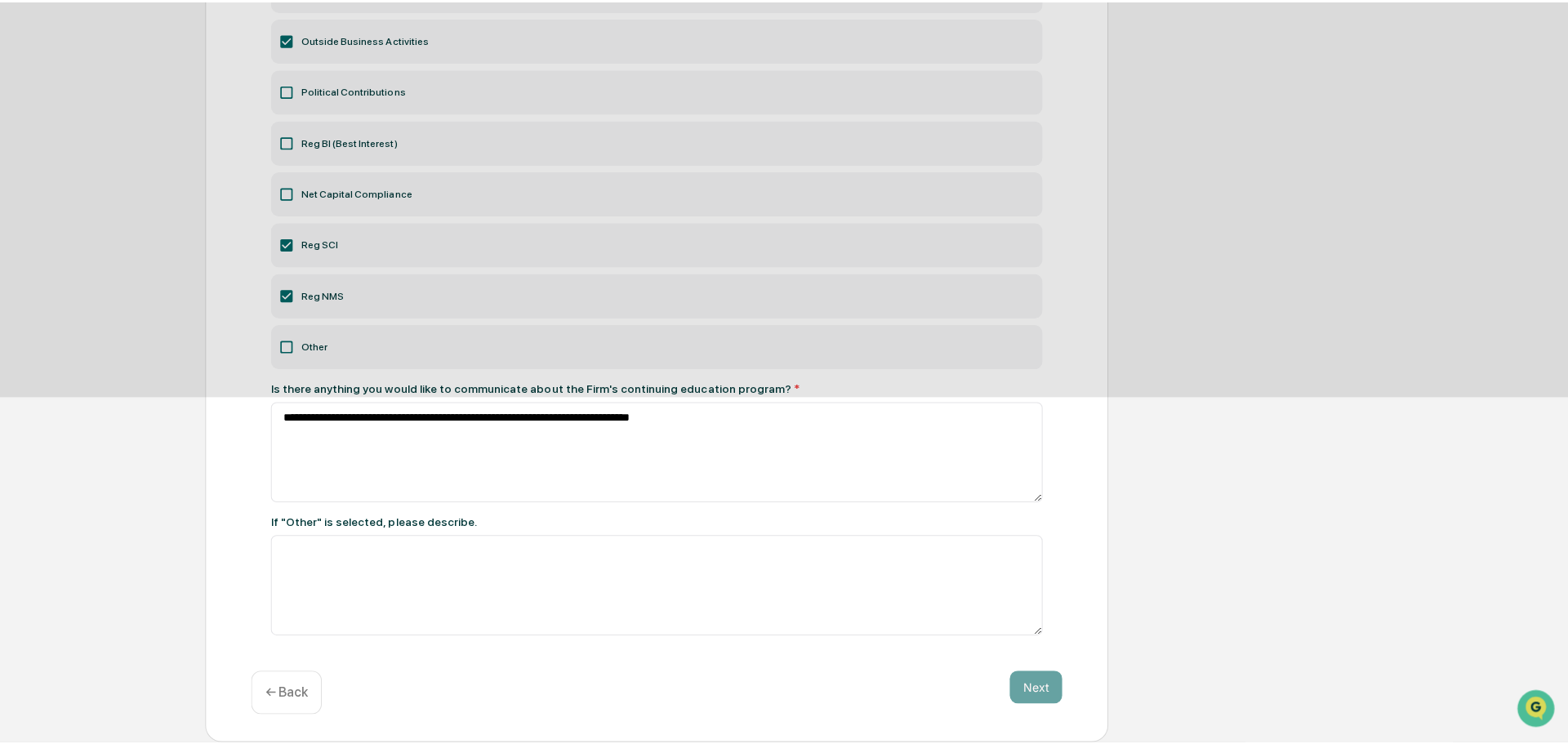
scroll to position [0, 0]
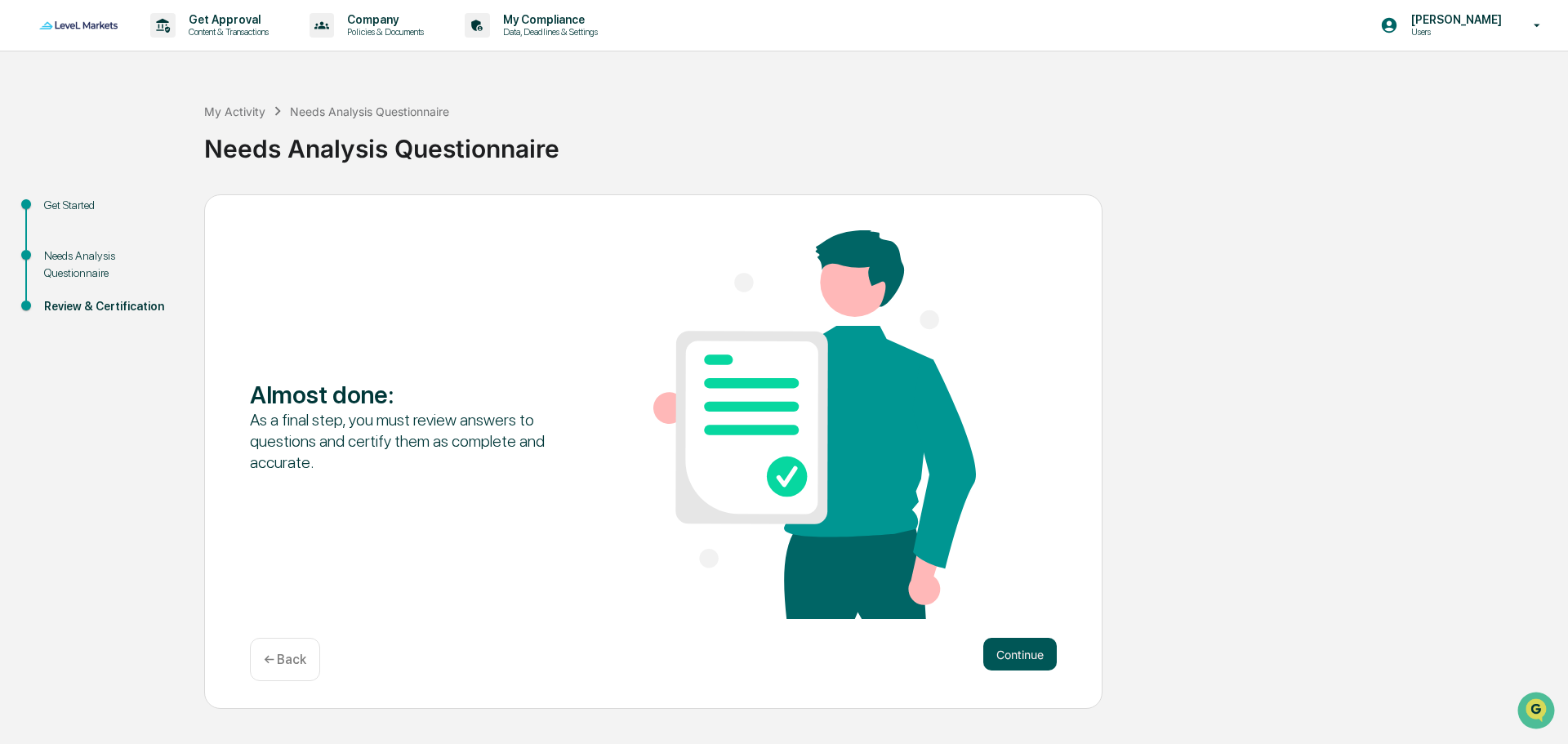
click at [1033, 657] on button "Continue" at bounding box center [1020, 654] width 73 height 33
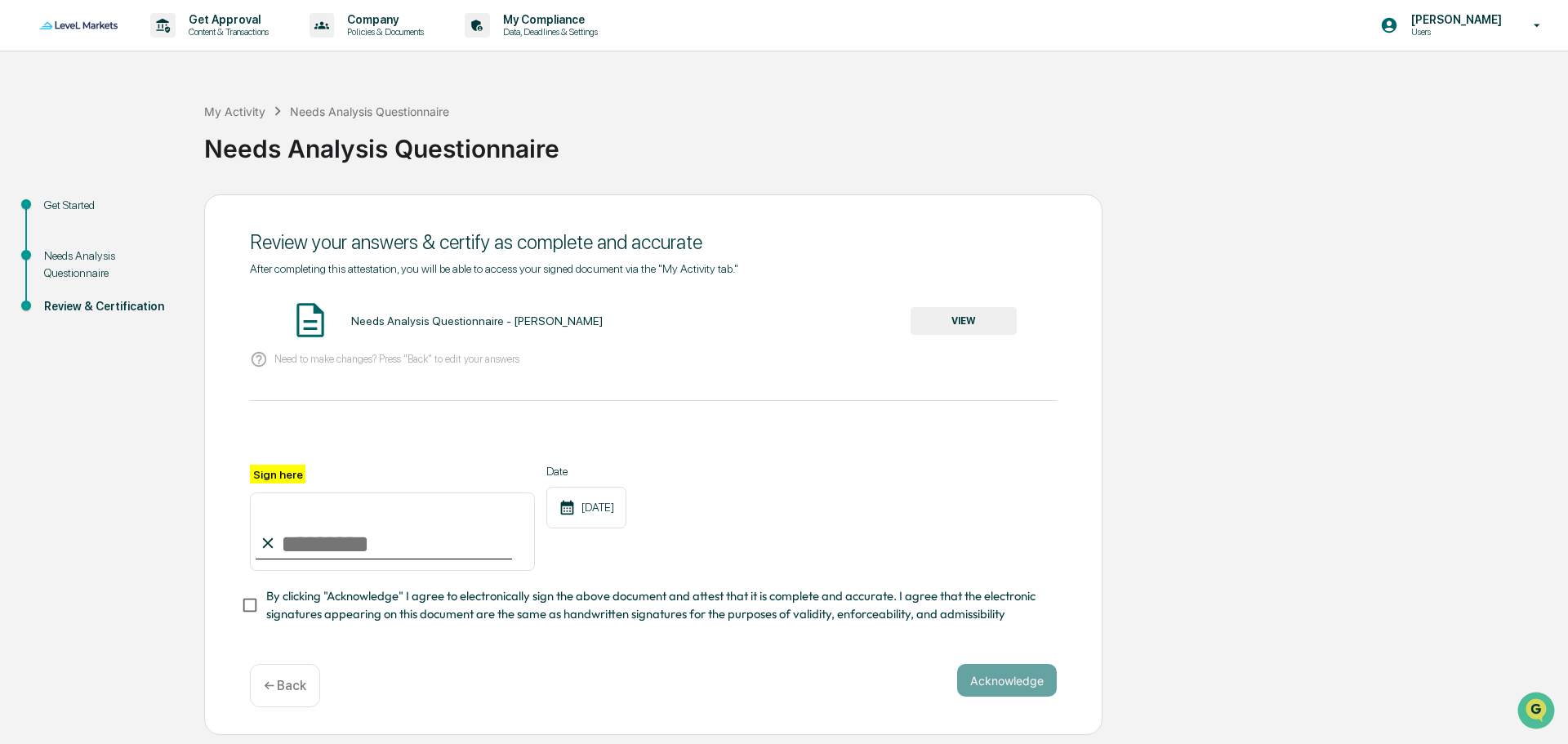
click at [972, 316] on button "VIEW" at bounding box center [963, 321] width 106 height 28
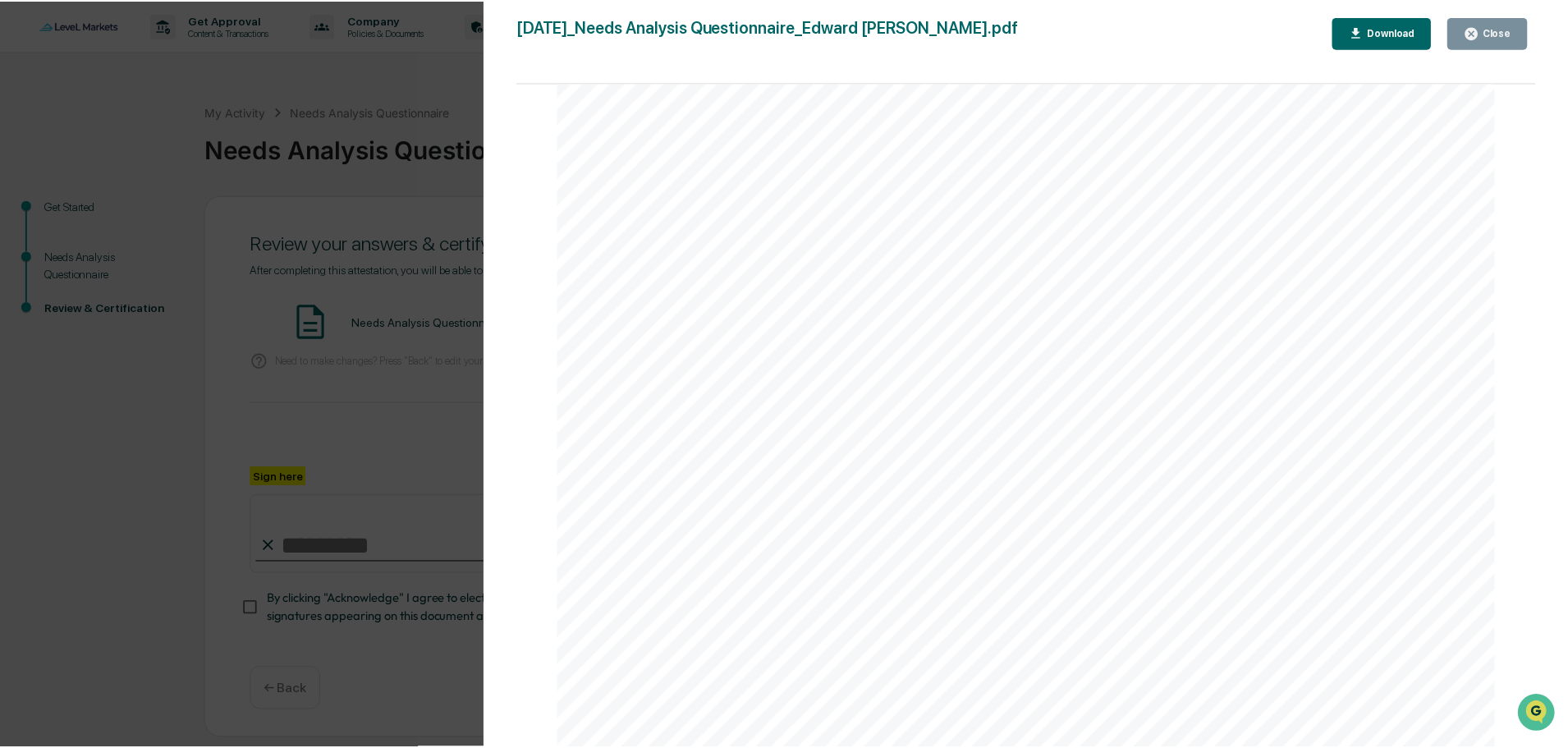
scroll to position [2093, 0]
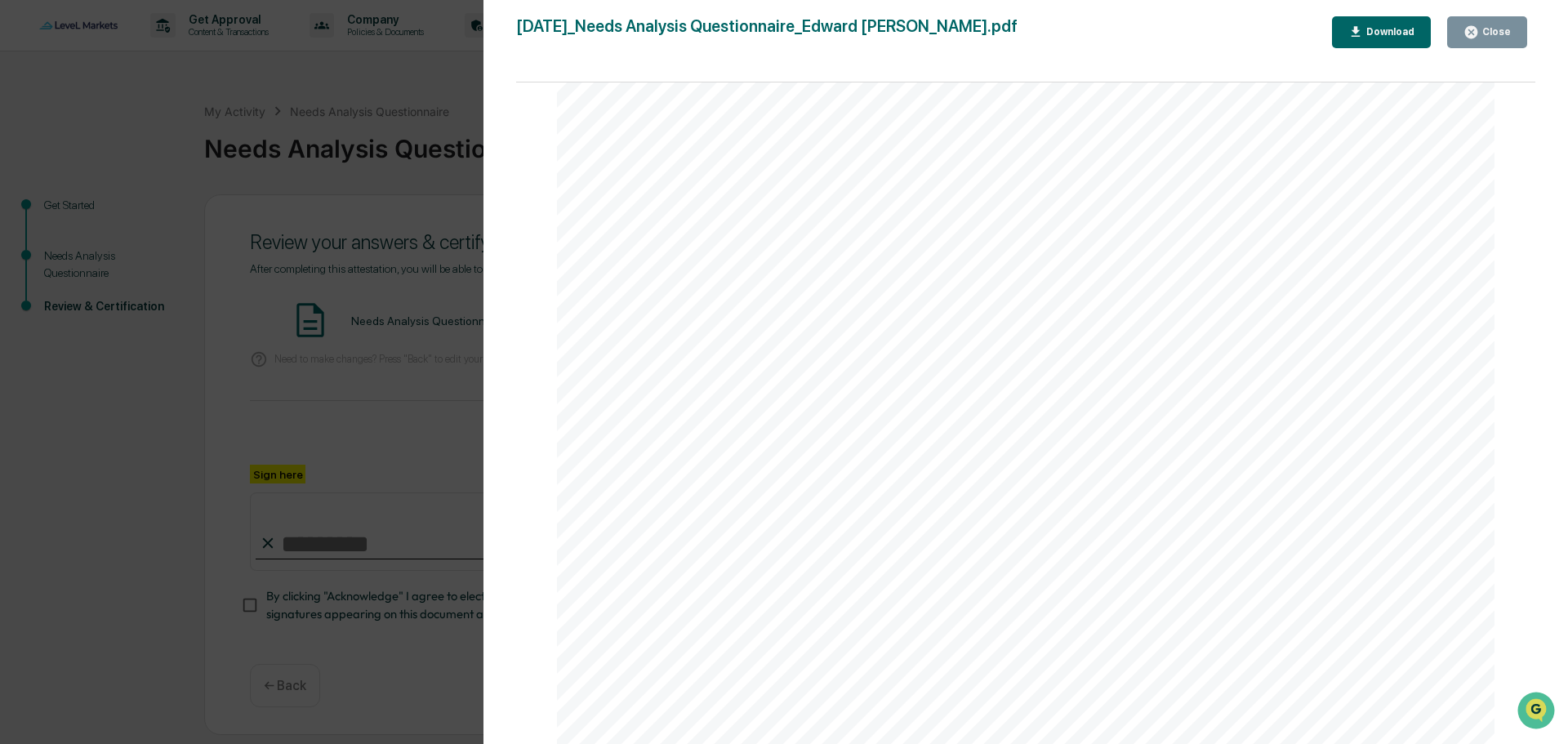
click at [1486, 30] on div "Close" at bounding box center [1496, 32] width 32 height 12
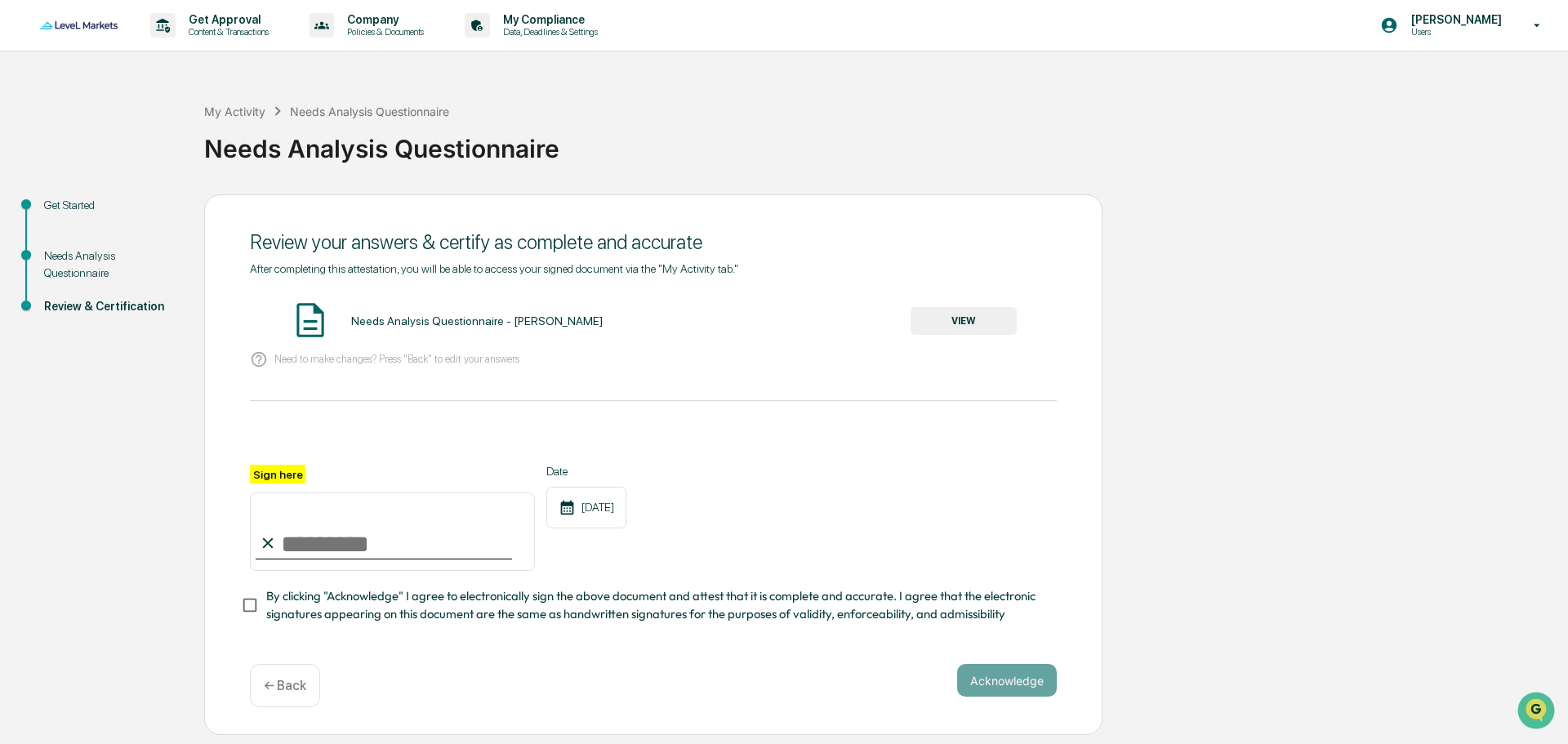
click at [305, 541] on input "Sign here" at bounding box center [392, 531] width 285 height 78
type input "**********"
click at [285, 470] on label "Sign here" at bounding box center [278, 474] width 56 height 19
click at [285, 493] on input "**********" at bounding box center [392, 531] width 285 height 78
click at [1000, 679] on button "Acknowledge" at bounding box center [1007, 680] width 99 height 33
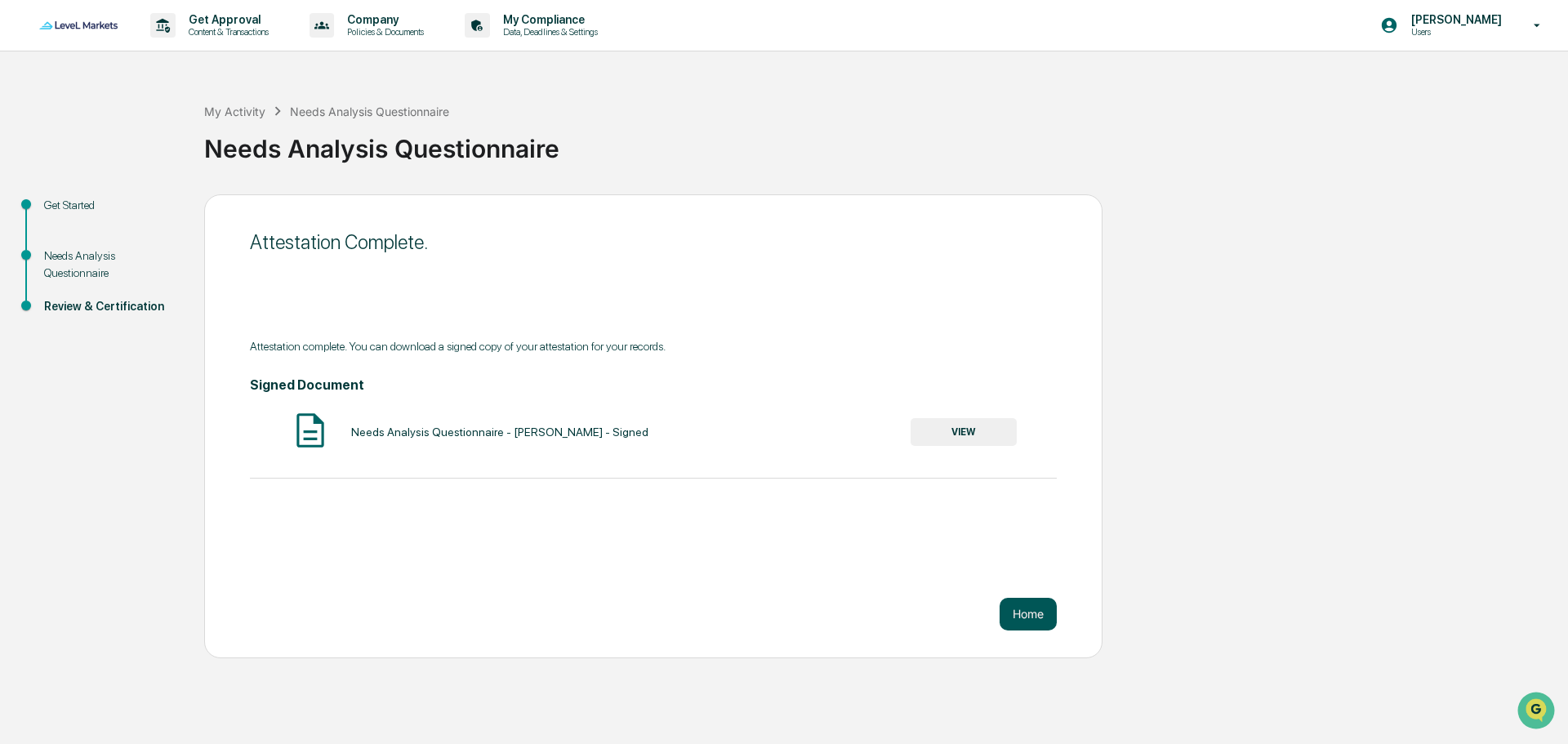
click at [1031, 610] on button "Home" at bounding box center [1029, 614] width 58 height 33
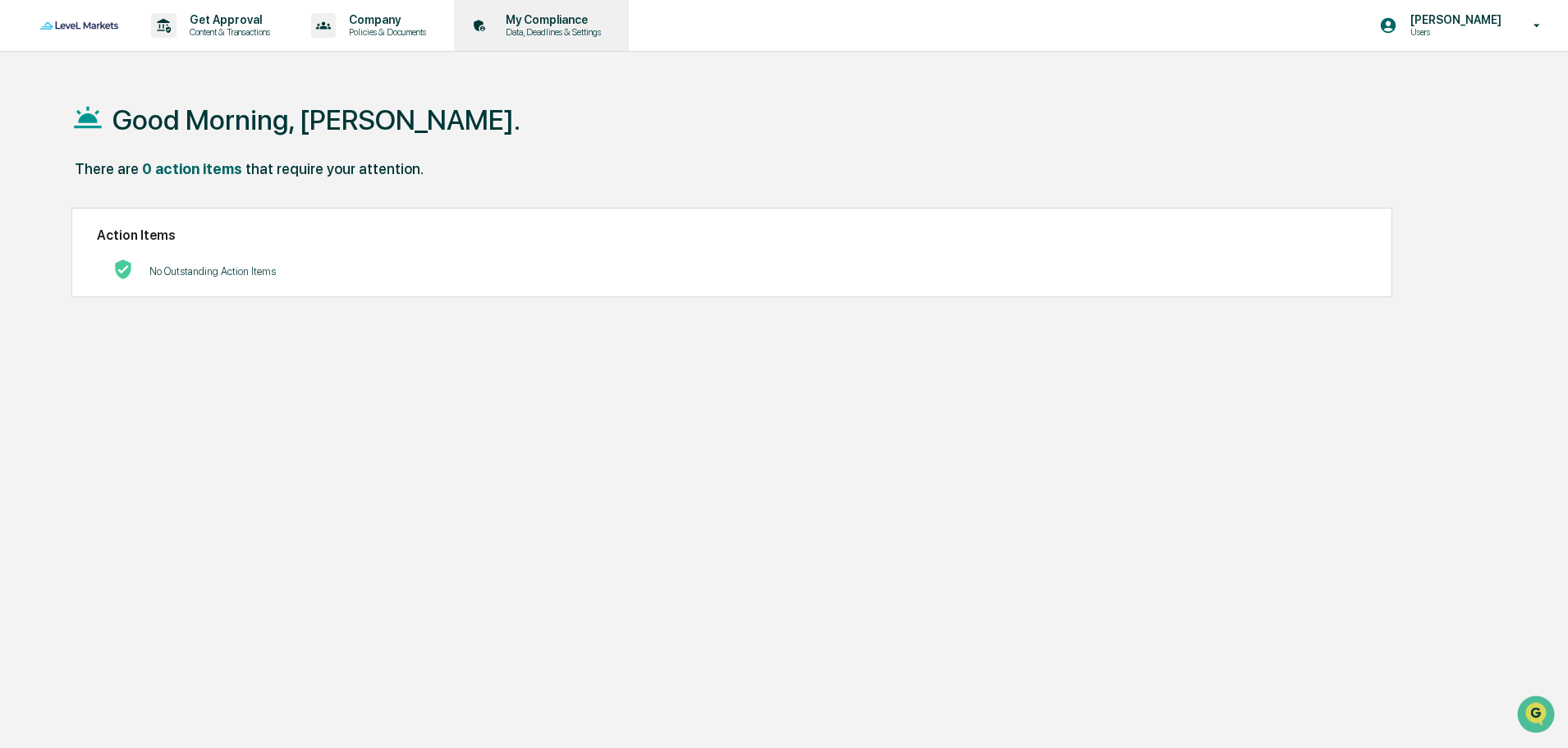
click at [577, 31] on p "Data, Deadlines & Settings" at bounding box center [551, 32] width 117 height 12
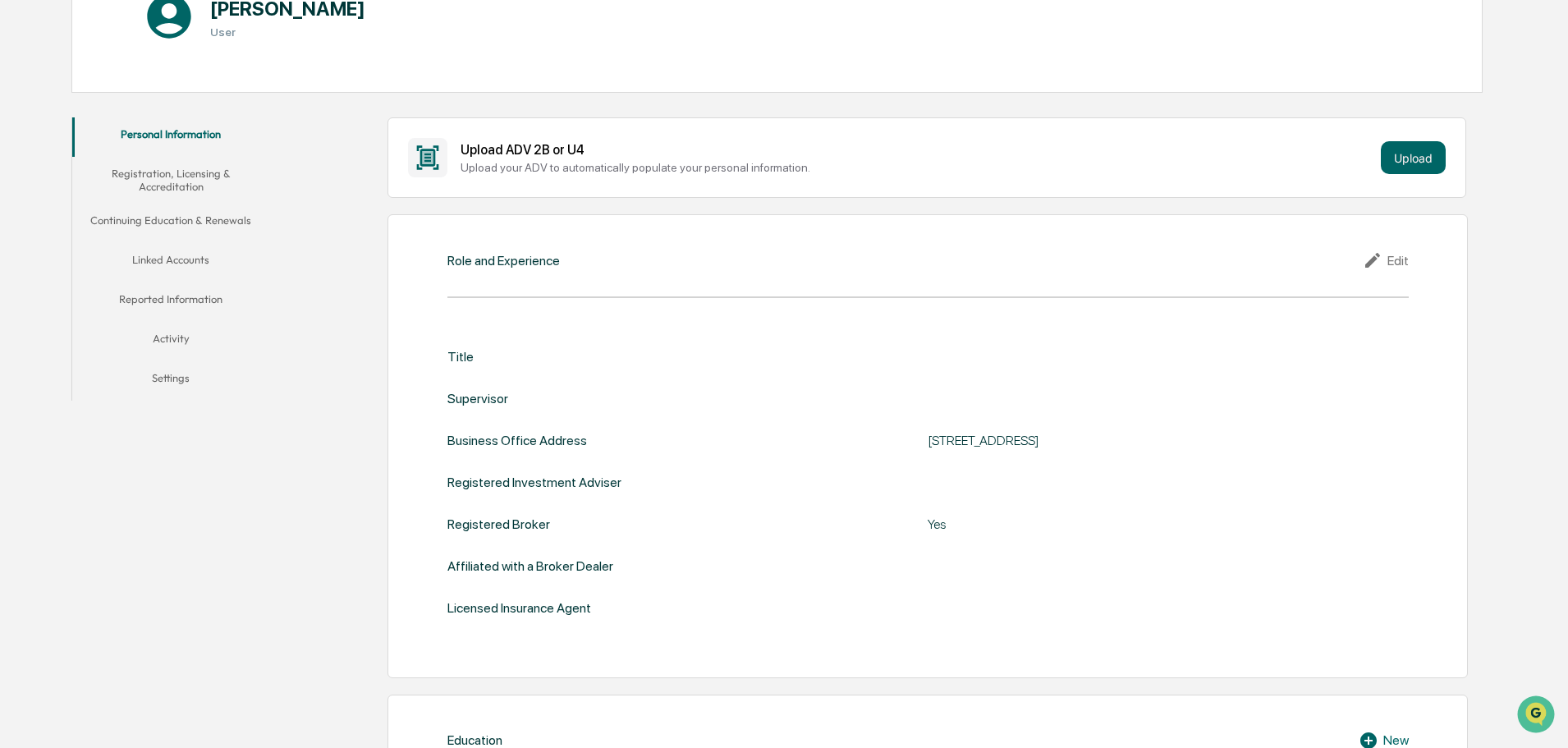
scroll to position [165, 0]
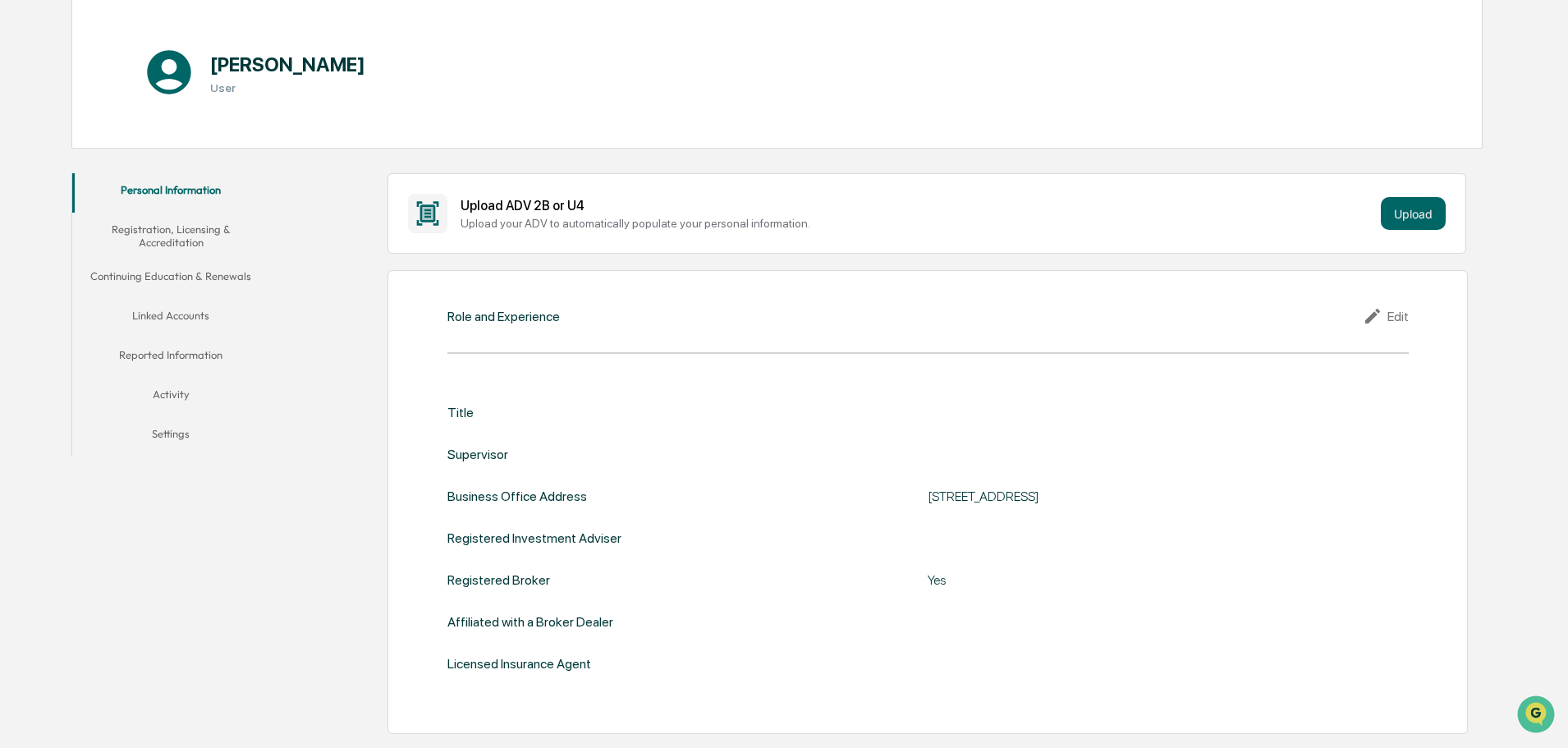
click at [168, 231] on button "Registration, Licensing & Accreditation" at bounding box center [170, 236] width 197 height 47
